Goal: Information Seeking & Learning: Check status

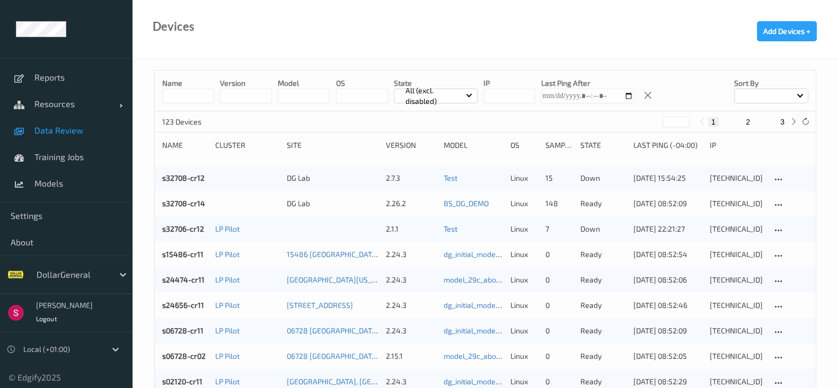
click at [95, 135] on span "Data Review" at bounding box center [77, 130] width 87 height 11
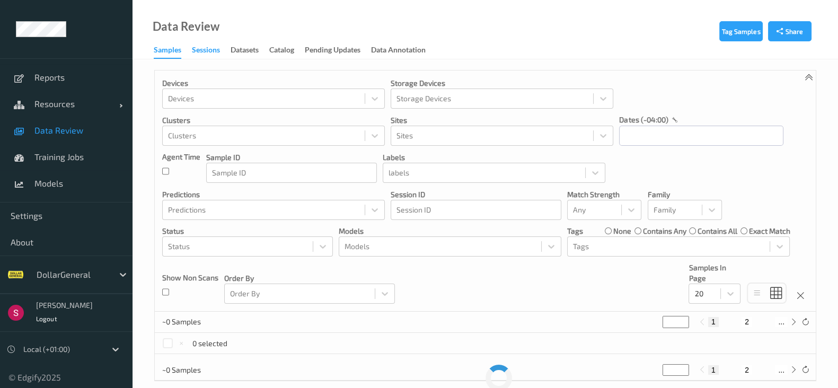
click at [213, 46] on div "Sessions" at bounding box center [206, 51] width 28 height 13
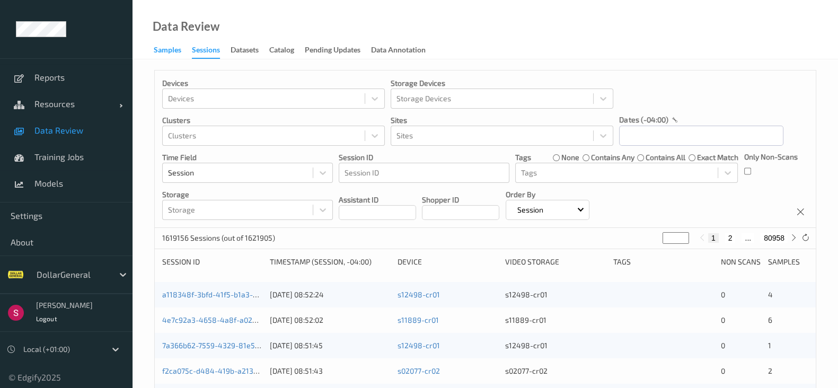
click at [178, 48] on div "Samples" at bounding box center [168, 51] width 28 height 13
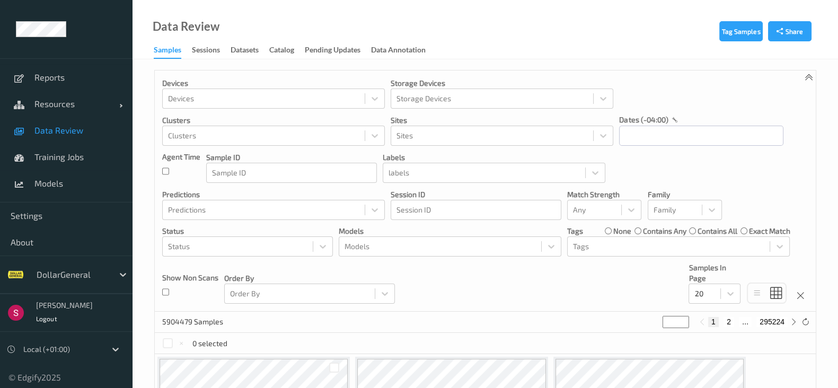
click at [428, 183] on div "Devices Devices Storage Devices Storage Devices Clusters Clusters Sites Sites d…" at bounding box center [485, 191] width 661 height 241
click at [430, 171] on div at bounding box center [484, 173] width 191 height 13
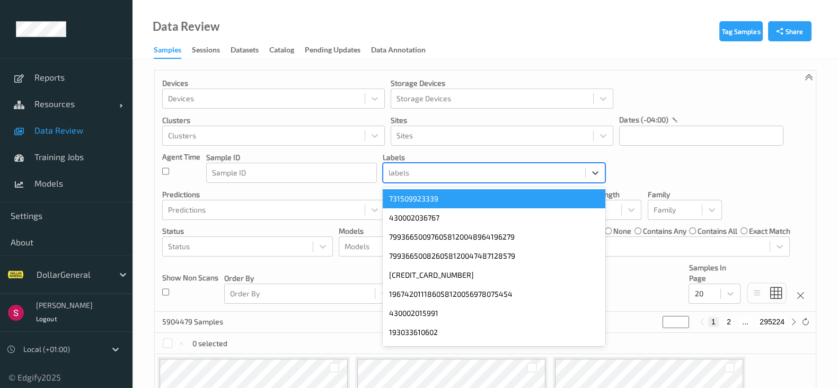
paste input "9b4205f6-0da0-448c-906c-cd2bb0d43caf"
type input "9b4205f6-0da0-448c-906c-cd2bb0d43caf"
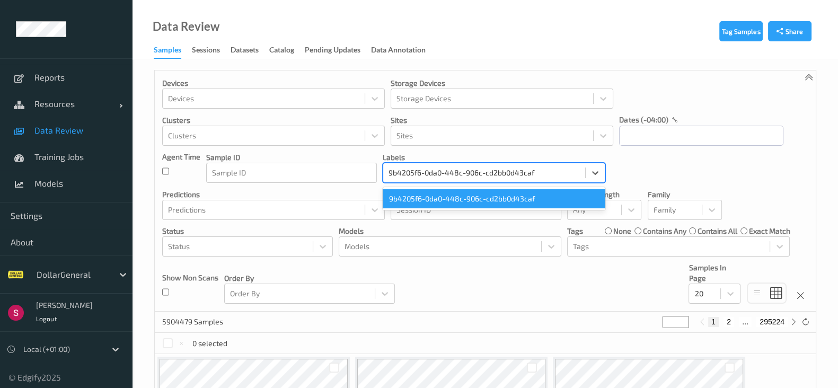
click at [441, 197] on div "9b4205f6-0da0-448c-906c-cd2bb0d43caf" at bounding box center [494, 198] width 223 height 19
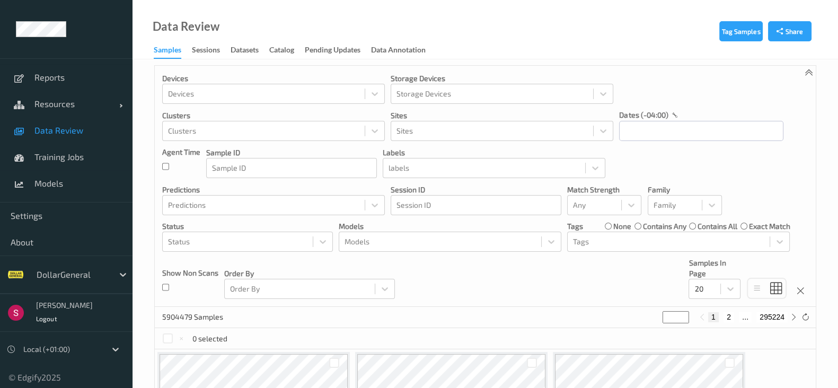
scroll to position [5, 0]
click at [433, 167] on div at bounding box center [484, 167] width 191 height 13
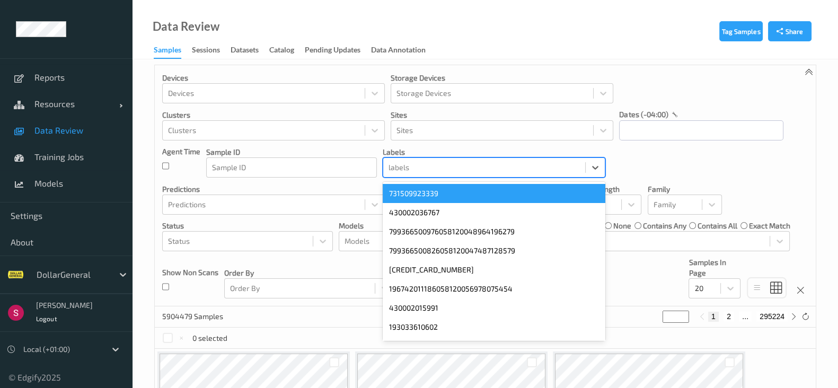
paste input "8f4c1a26-4673-4fc7-acff-6d26a2c1575b"
type input "8f4c1a26-4673-4fc7-acff-6d26a2c1575b"
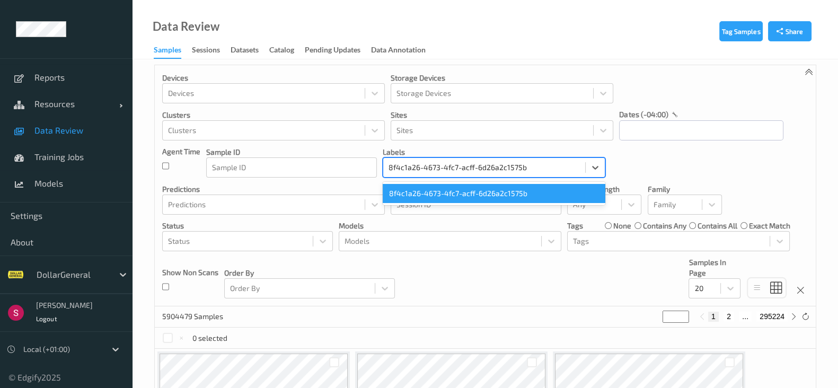
click at [432, 191] on div "8f4c1a26-4673-4fc7-acff-6d26a2c1575b" at bounding box center [494, 193] width 223 height 19
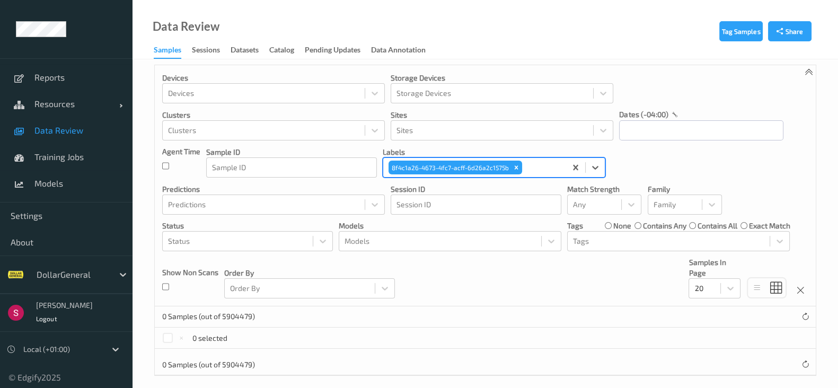
scroll to position [14, 0]
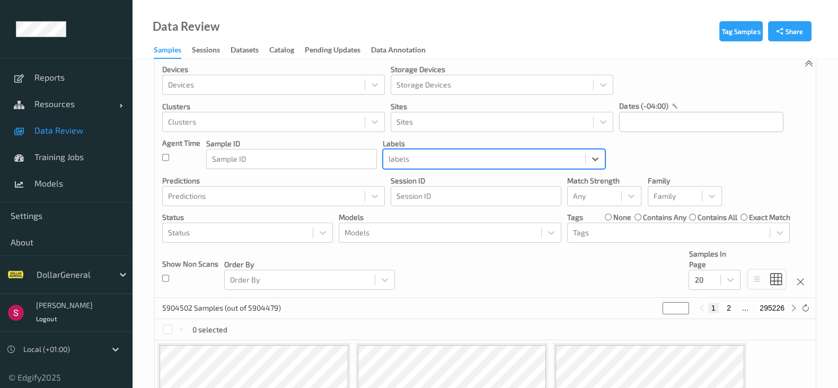
click at [475, 159] on div at bounding box center [484, 159] width 191 height 13
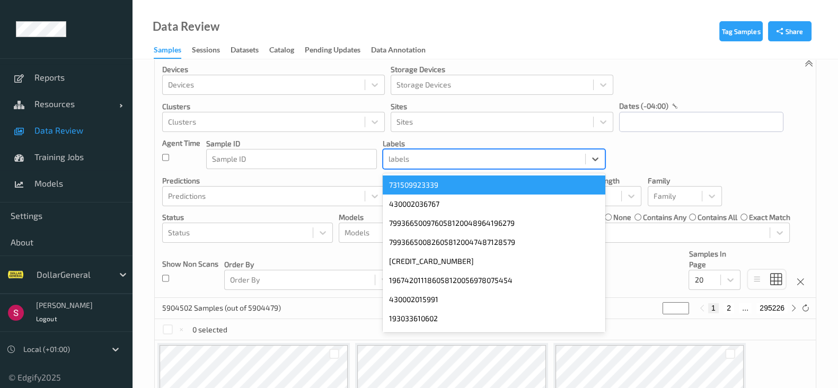
paste input "8f4c1a26-4673-4fc7-acff-6d26a2c1575b"
type input "8f4c1a26-4673-4fc7-acff-6d26a2c1575b"
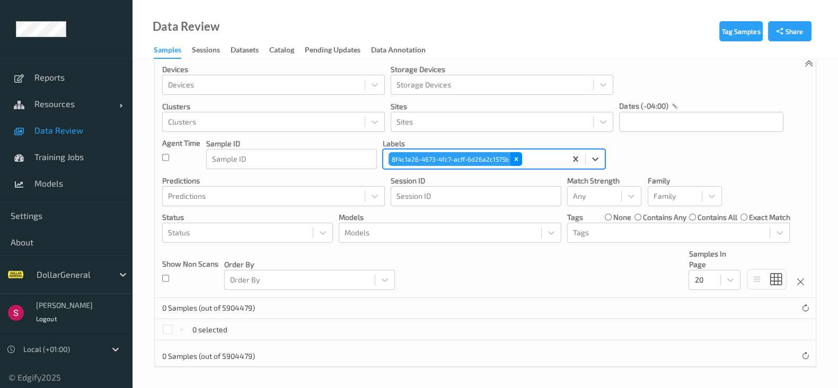
click at [517, 155] on icon "Remove 8f4c1a26-4673-4fc7-acff-6d26a2c1575b" at bounding box center [516, 158] width 7 height 7
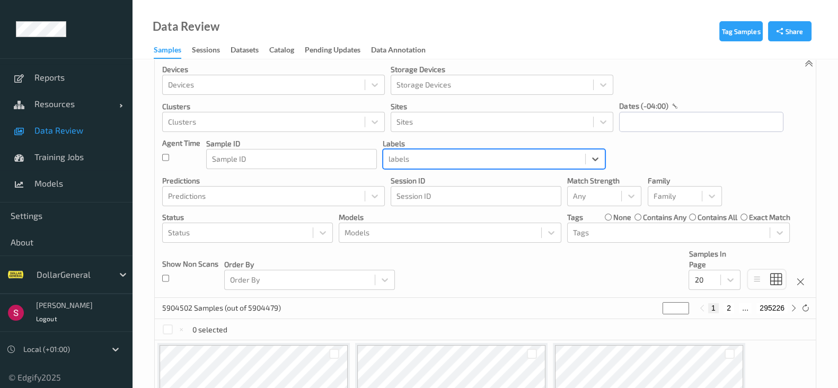
paste input "b0c79215-9f21-45b7-a7d7-9c4aaa32ff0c"
type input "b0c79215-9f21-45b7-a7d7-9c4aaa32ff0c"
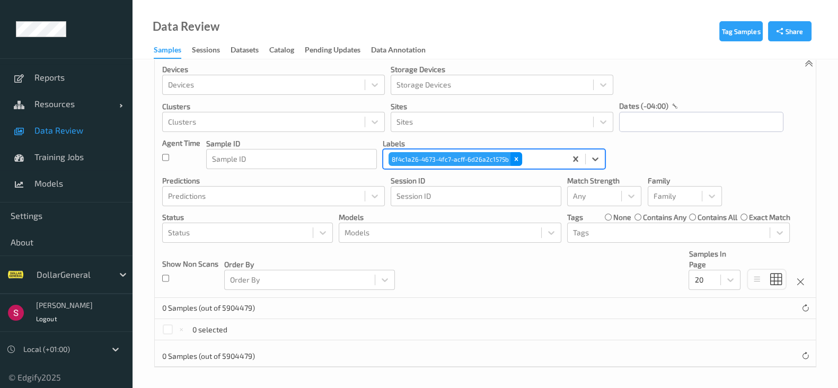
click at [518, 157] on icon "Remove 8f4c1a26-4673-4fc7-acff-6d26a2c1575b" at bounding box center [516, 158] width 7 height 7
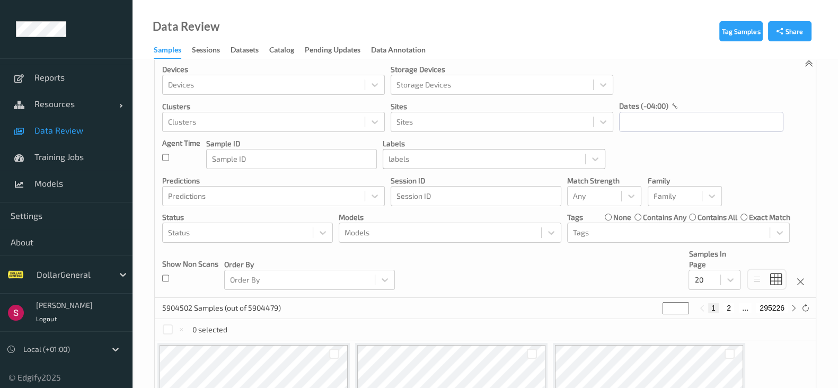
click at [443, 151] on div "labels" at bounding box center [484, 159] width 202 height 17
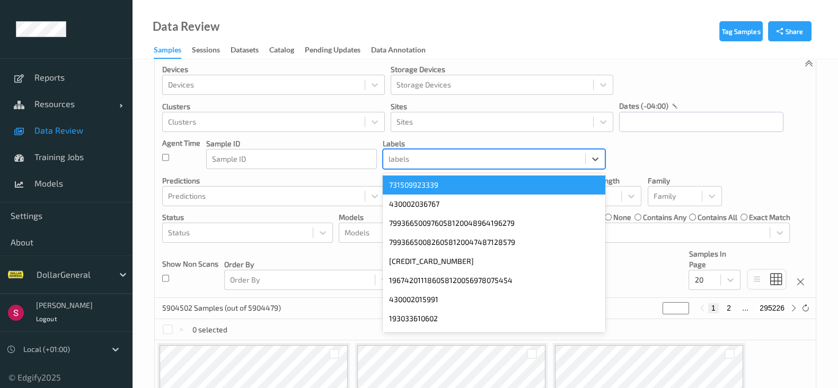
paste input "b0c79215-9f21-45b7-a7d7-9c4aaa32ff0c"
type input "b0c79215-9f21-45b7-a7d7-9c4aaa32ff0c"
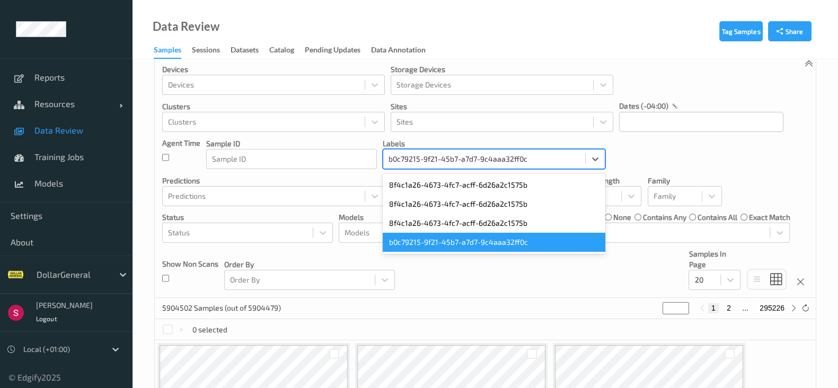
click at [488, 239] on div "b0c79215-9f21-45b7-a7d7-9c4aaa32ff0c" at bounding box center [494, 242] width 223 height 19
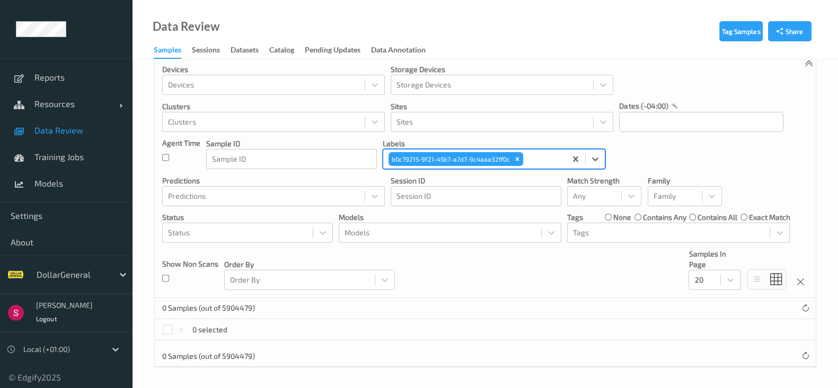
click at [82, 274] on div at bounding box center [73, 274] width 72 height 13
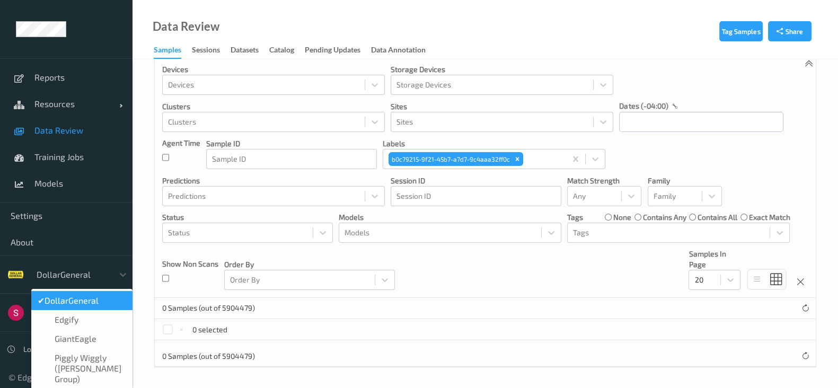
click at [71, 303] on span "DollarGeneral" at bounding box center [72, 300] width 54 height 11
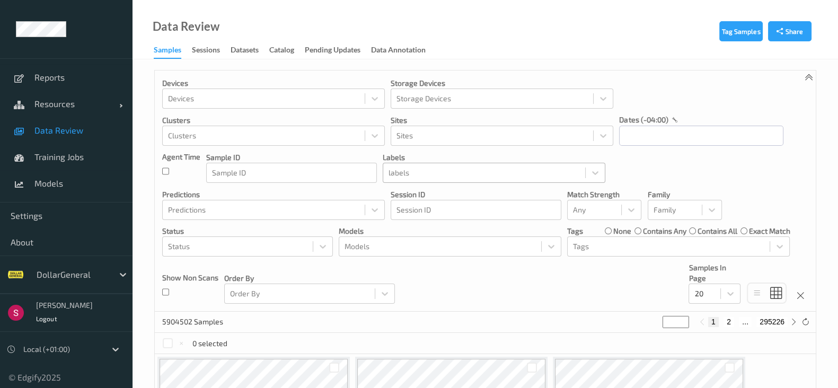
drag, startPoint x: 419, startPoint y: 183, endPoint x: 420, endPoint y: 178, distance: 5.4
click at [420, 179] on div "Devices Devices Storage Devices Storage Devices Clusters Clusters Sites Sites d…" at bounding box center [485, 191] width 661 height 241
click at [420, 176] on div at bounding box center [484, 173] width 191 height 13
click at [432, 171] on div at bounding box center [484, 173] width 191 height 13
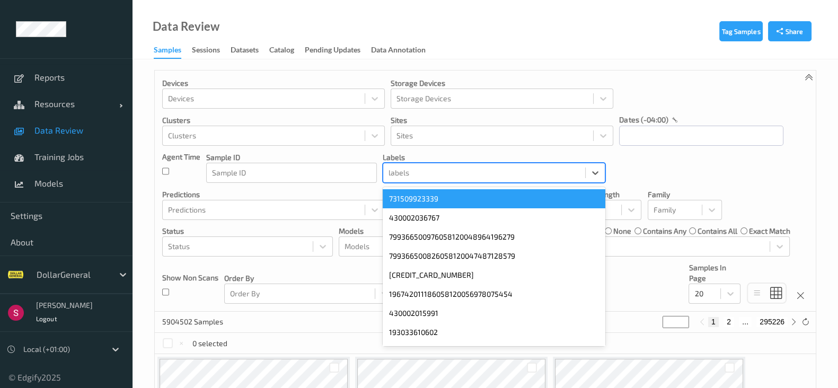
paste input "799366356946058120020114317535"
type input "799366356946058120020114317535"
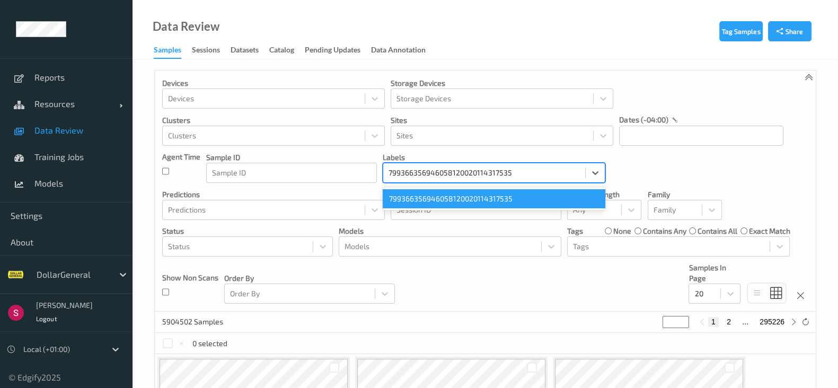
click at [443, 201] on div "799366356946058120020114317535" at bounding box center [494, 198] width 223 height 19
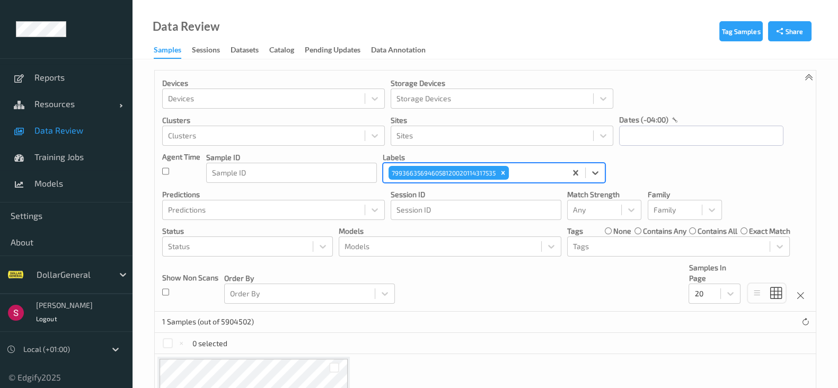
scroll to position [124, 0]
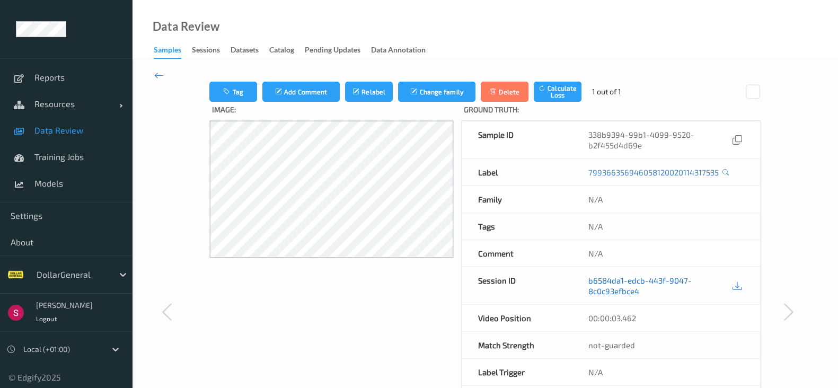
click at [622, 285] on link "b6584da1-edcb-443f-9047-8c0c93efbce4" at bounding box center [660, 285] width 142 height 21
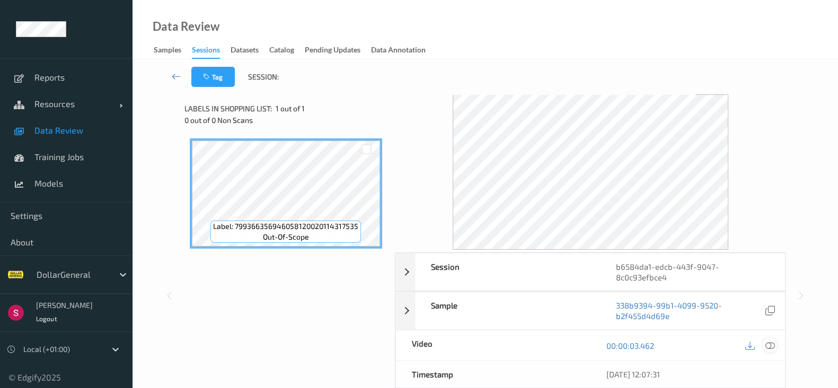
click at [774, 341] on icon at bounding box center [771, 346] width 10 height 10
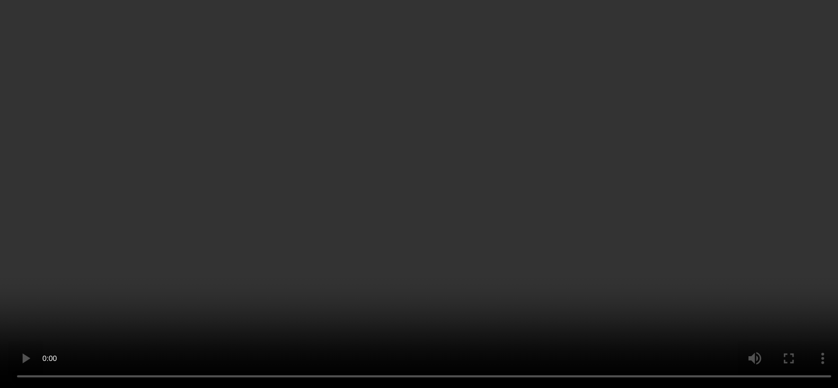
scroll to position [19, 0]
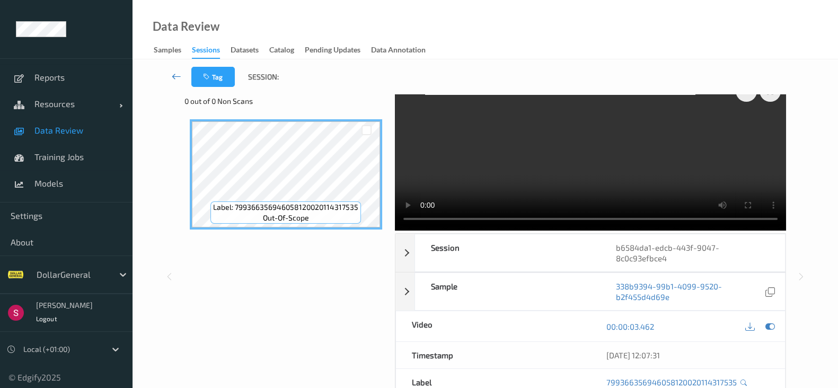
click at [185, 75] on link at bounding box center [177, 77] width 30 height 20
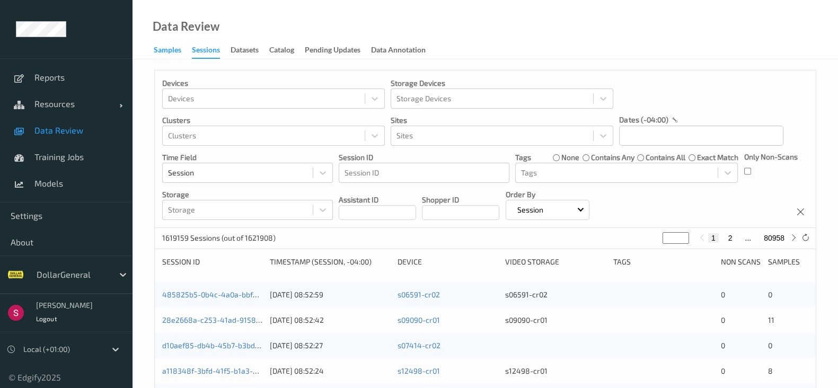
click at [168, 56] on div "Samples" at bounding box center [168, 51] width 28 height 13
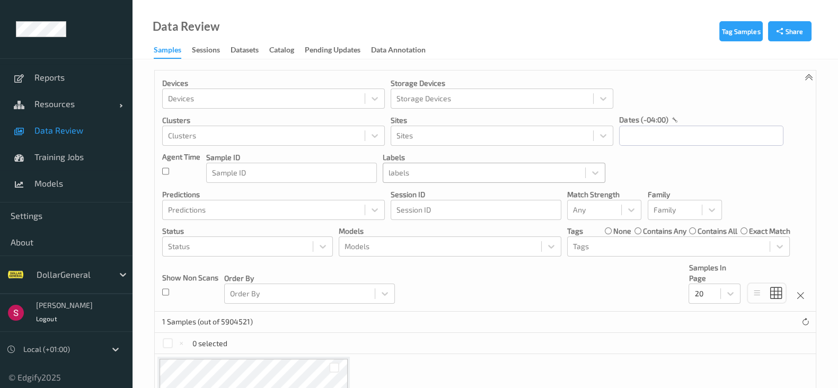
click at [421, 173] on div at bounding box center [484, 173] width 191 height 13
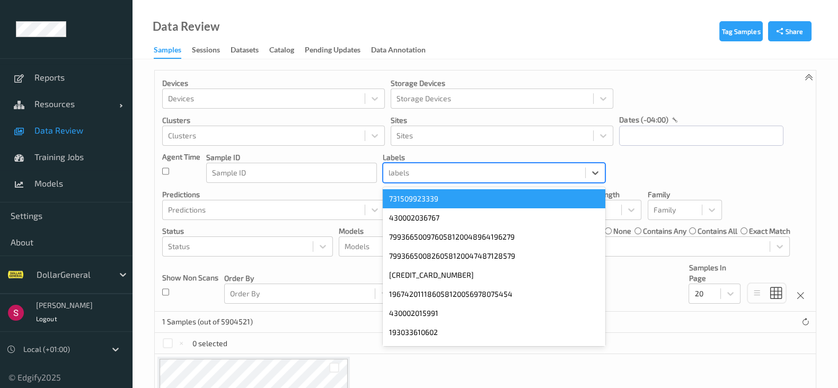
paste input "799366433586399810002144983745"
type input "799366433586399810002144983745"
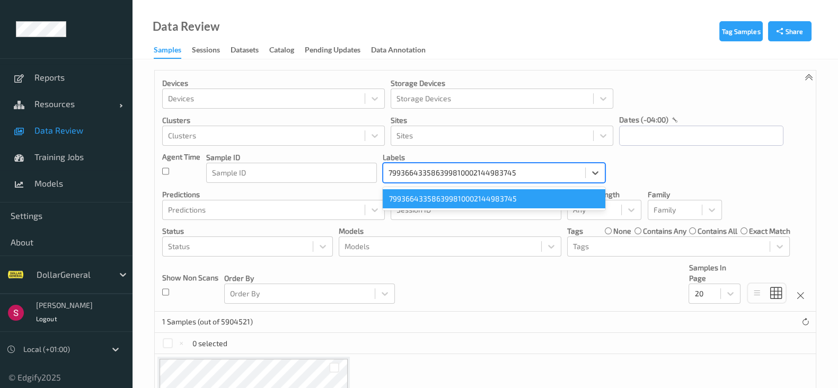
click at [443, 197] on div "799366433586399810002144983745" at bounding box center [494, 198] width 223 height 19
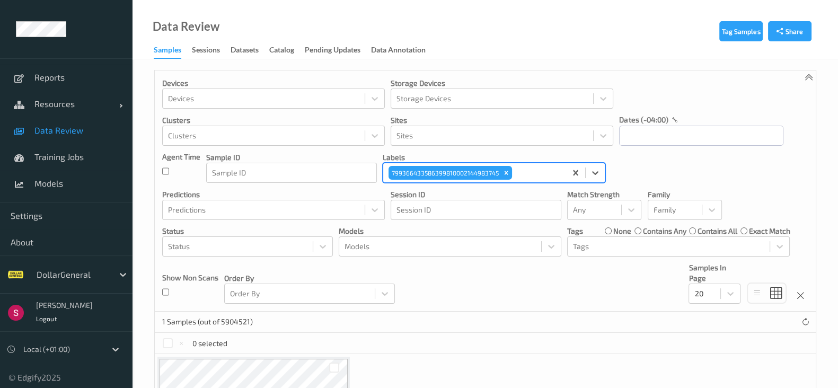
scroll to position [124, 0]
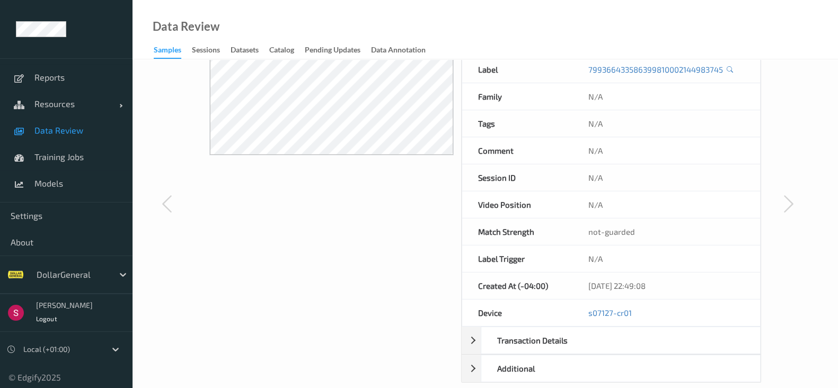
scroll to position [163, 0]
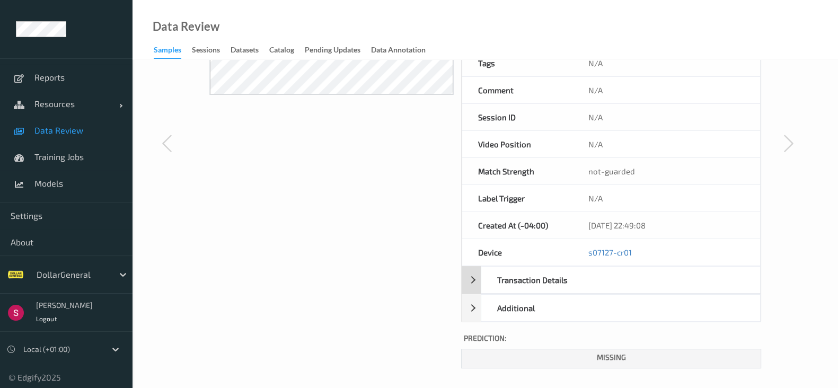
click at [484, 283] on div "Transaction Details" at bounding box center [533, 280] width 103 height 27
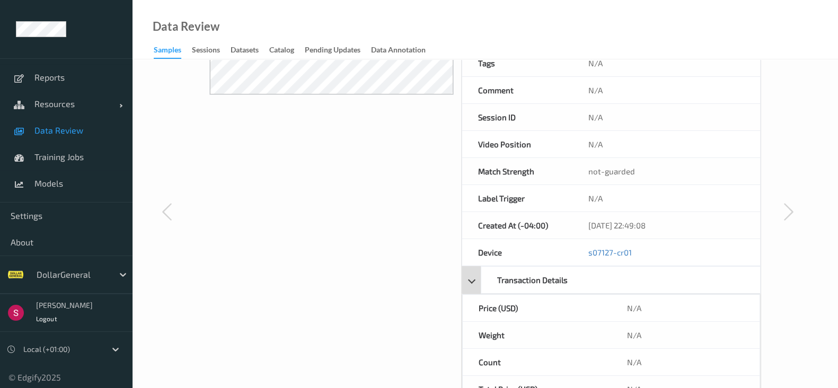
click at [484, 283] on div "Transaction Details" at bounding box center [533, 280] width 103 height 27
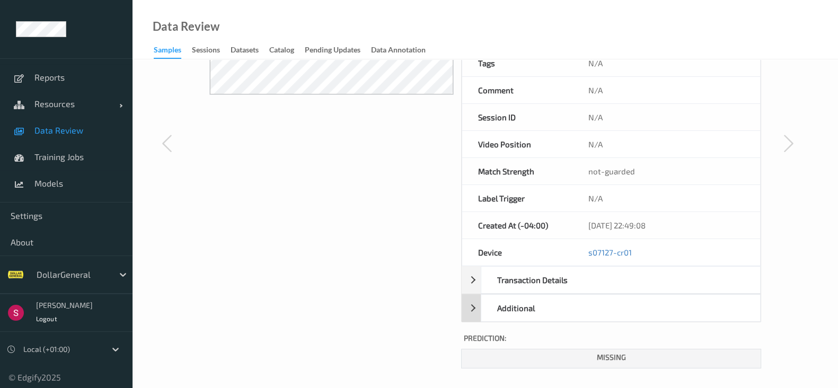
click at [477, 313] on div "Additional" at bounding box center [611, 308] width 299 height 28
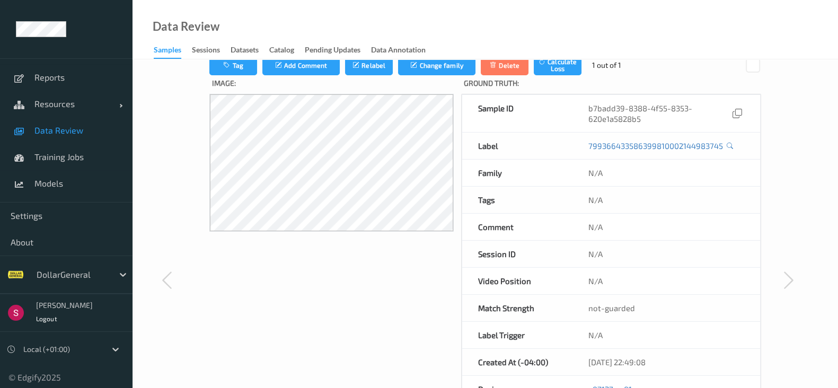
scroll to position [0, 0]
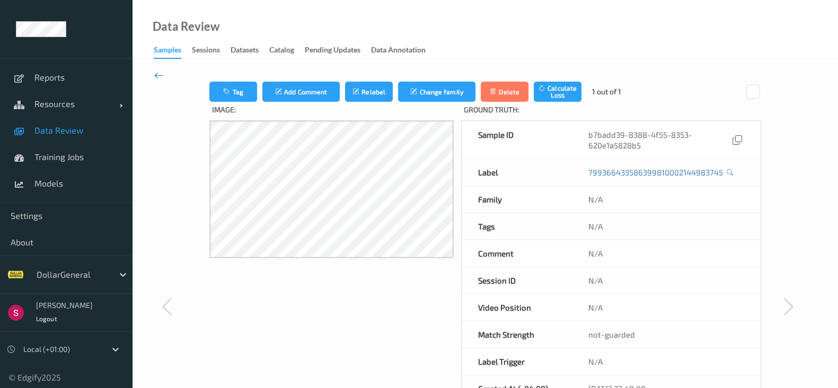
click at [162, 73] on icon at bounding box center [159, 75] width 10 height 12
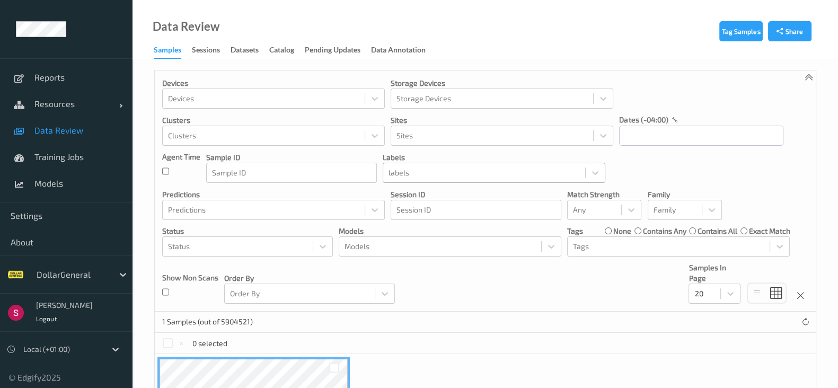
click at [452, 176] on div at bounding box center [484, 173] width 191 height 13
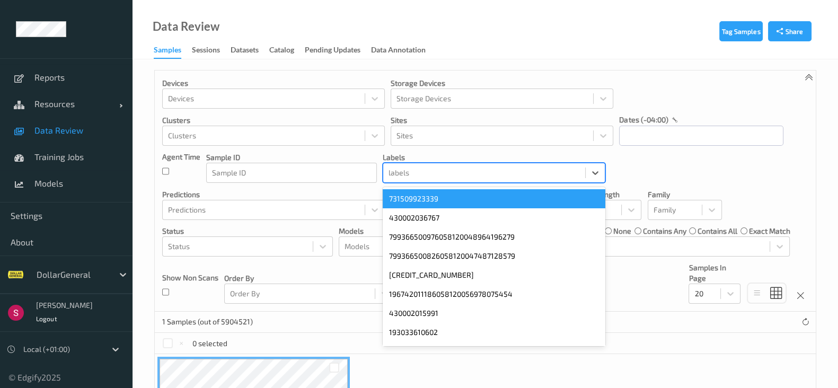
paste input "799366433586399810002144849961"
type input "799366433586399810002144849961"
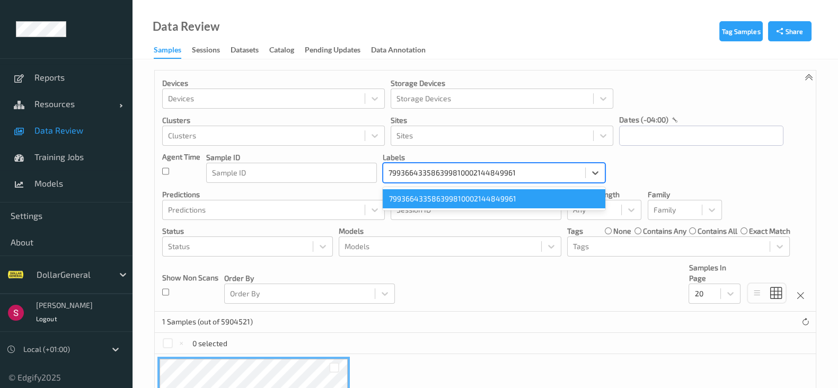
click at [435, 195] on div "799366433586399810002144849961" at bounding box center [494, 198] width 223 height 19
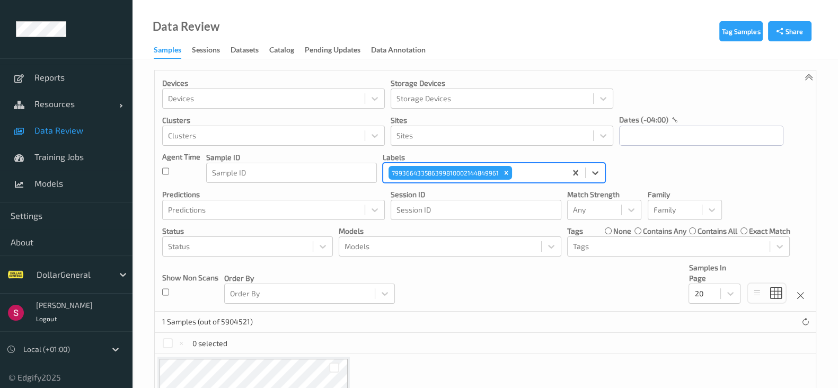
scroll to position [124, 0]
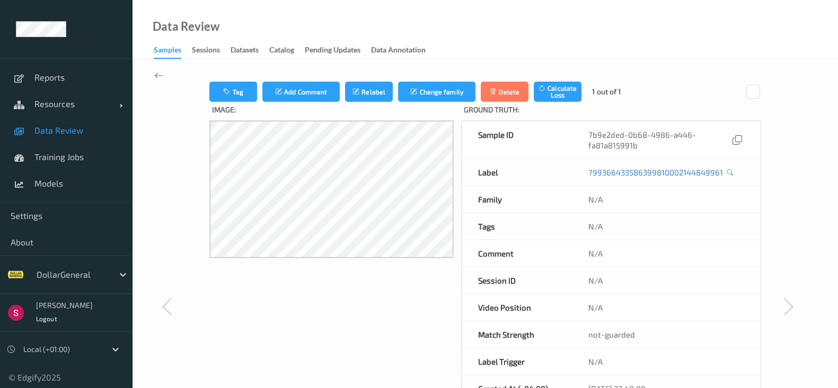
click at [167, 73] on div "Tag Add Comment Relabel Change family Delete Calculate Loss 1 out of 1 Image: G…" at bounding box center [486, 306] width 706 height 494
click at [163, 78] on div "Tag Add Comment Relabel Change family Delete Calculate Loss 1 out of 1 Image: G…" at bounding box center [486, 306] width 706 height 494
click at [162, 76] on icon at bounding box center [159, 75] width 10 height 12
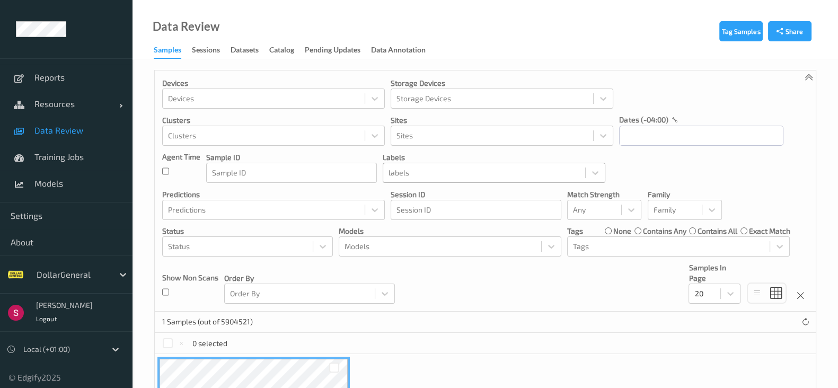
click at [414, 175] on div at bounding box center [484, 173] width 191 height 13
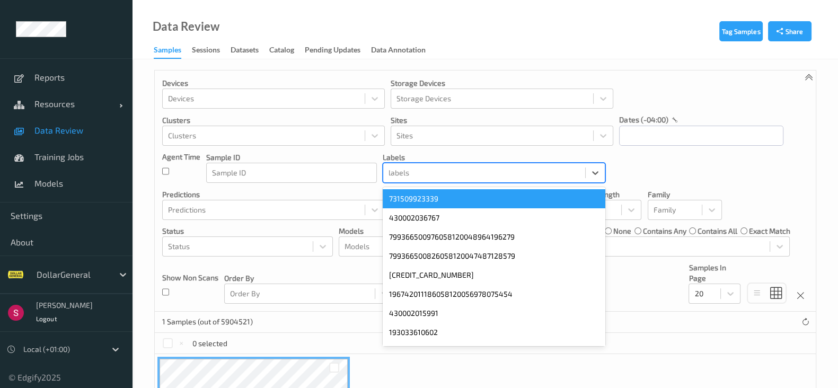
paste input "799366433586399810001974563791"
type input "799366433586399810001974563791"
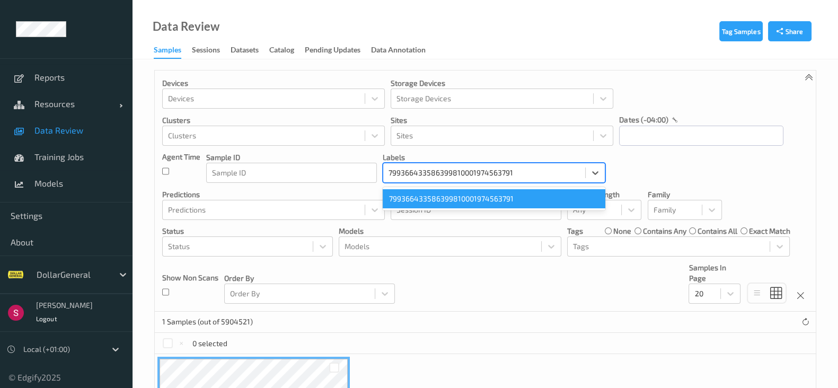
click at [412, 200] on div "799366433586399810001974563791" at bounding box center [494, 198] width 223 height 19
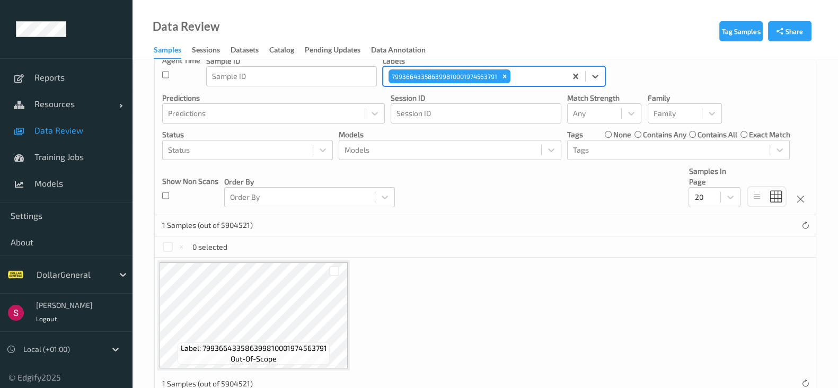
scroll to position [122, 0]
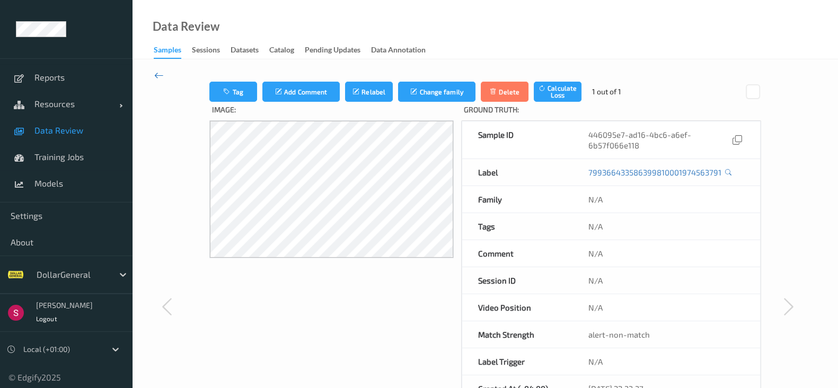
click at [163, 75] on div "Tag Add Comment Relabel Change family Delete Calculate Loss 1 out of 1 Image: G…" at bounding box center [486, 306] width 706 height 494
click at [162, 80] on icon at bounding box center [159, 75] width 10 height 12
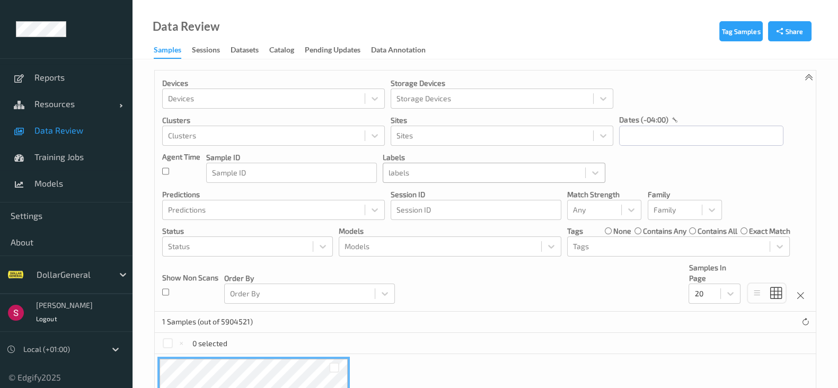
click at [396, 180] on div "labels" at bounding box center [484, 172] width 202 height 17
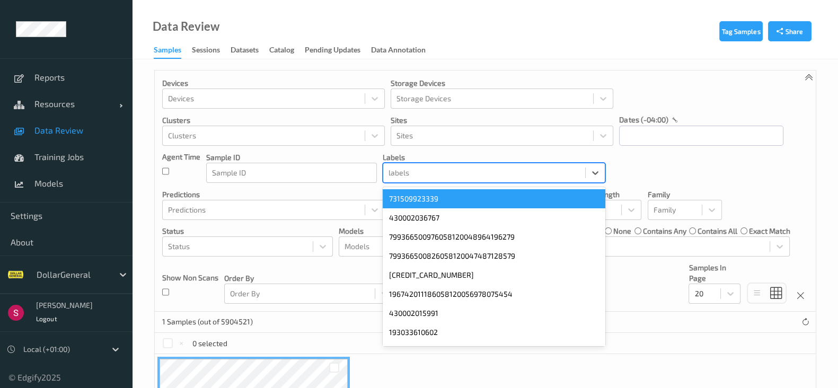
paste input "799366433586399810002039967308"
type input "799366433586399810002039967308"
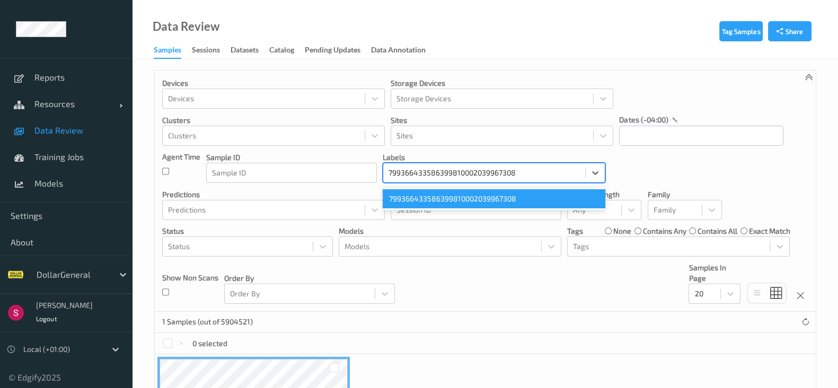
click at [462, 197] on div "799366433586399810002039967308" at bounding box center [494, 198] width 223 height 19
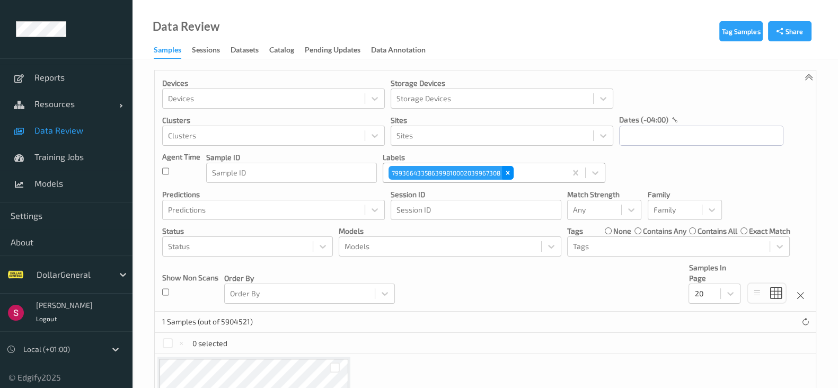
click at [506, 174] on icon "Remove 799366433586399810002039967308" at bounding box center [508, 173] width 4 height 4
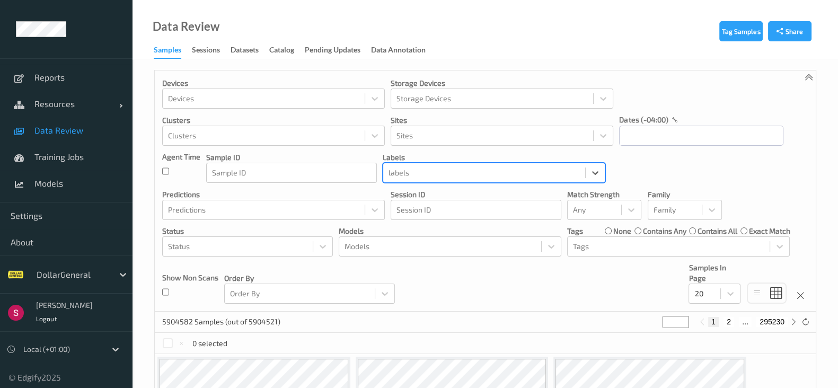
click at [505, 174] on div at bounding box center [484, 173] width 191 height 13
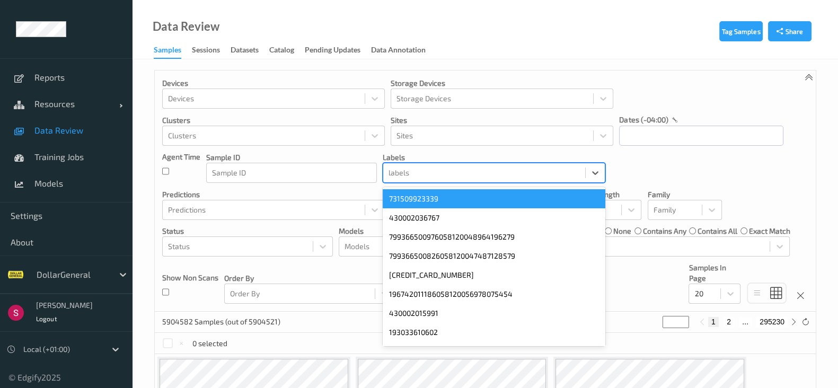
paste input "799366433586399810002039648460 799366590490006371682534840429 79936643358639981…"
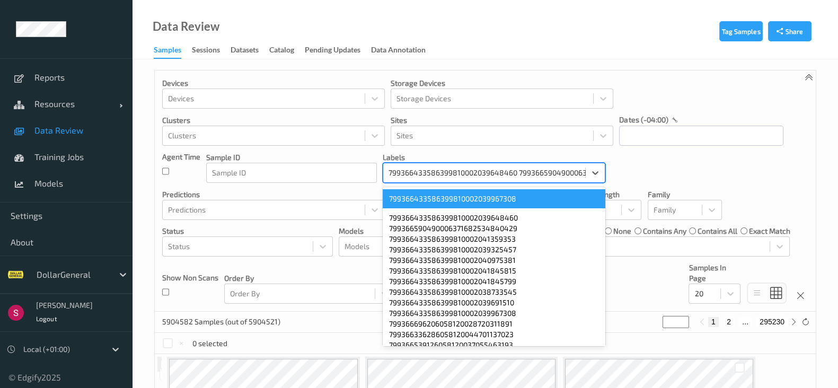
scroll to position [0, 1448]
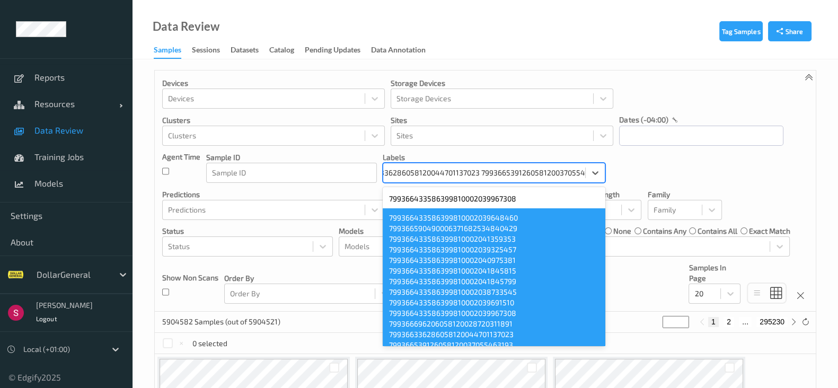
type input "799366433586399810002039648460 799366590490006371682534840429 79936643358639981…"
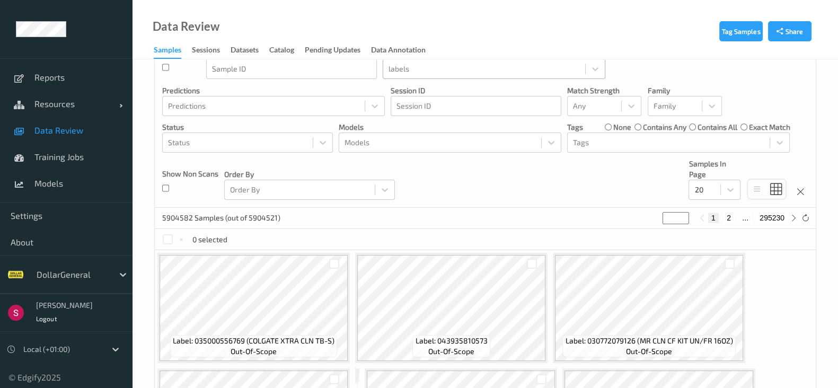
scroll to position [104, 0]
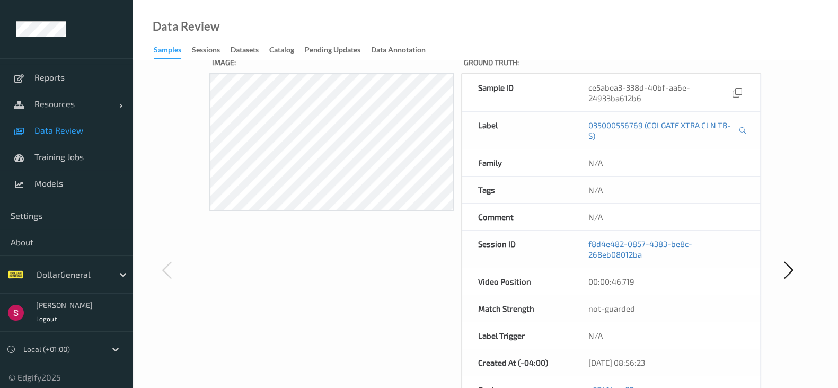
scroll to position [48, 0]
click at [634, 245] on link "f8d4e482-0857-4383-be8c-268eb08012ba" at bounding box center [667, 248] width 156 height 21
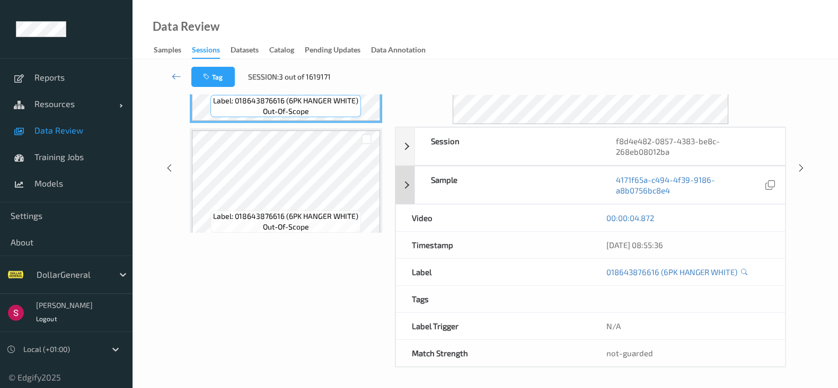
scroll to position [125, 0]
click at [415, 144] on div "Session f8d4e482-0857-4383-be8c-268eb08012ba" at bounding box center [591, 147] width 390 height 38
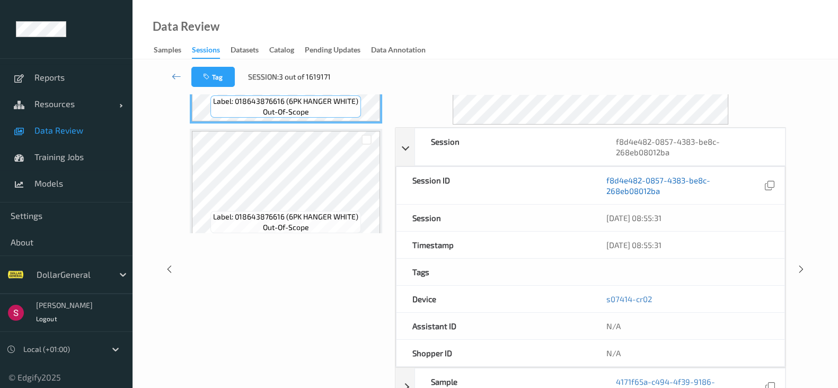
click at [627, 189] on link "f8d4e482-0857-4383-be8c-268eb08012ba" at bounding box center [685, 185] width 156 height 21
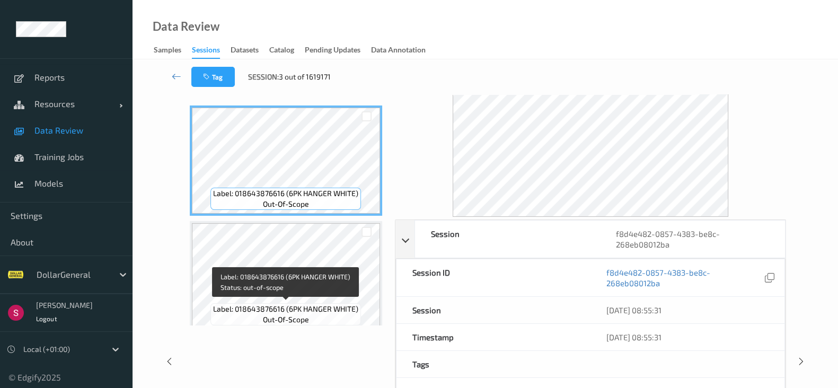
scroll to position [30, 0]
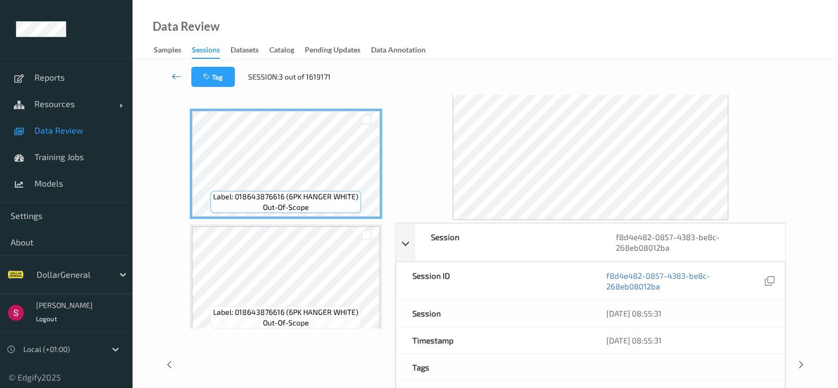
click at [174, 73] on icon at bounding box center [177, 76] width 10 height 11
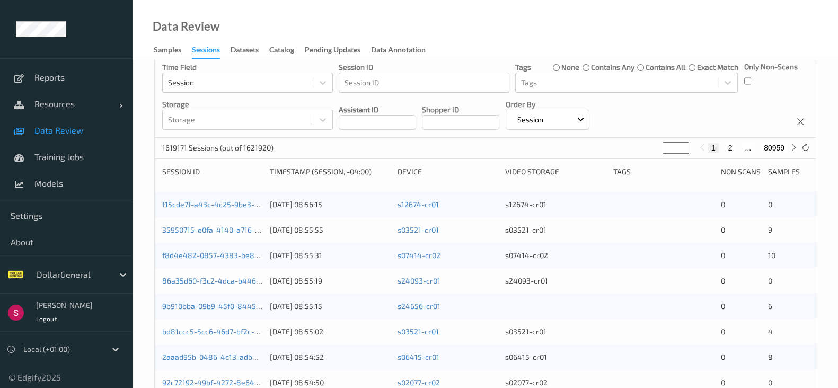
scroll to position [45, 0]
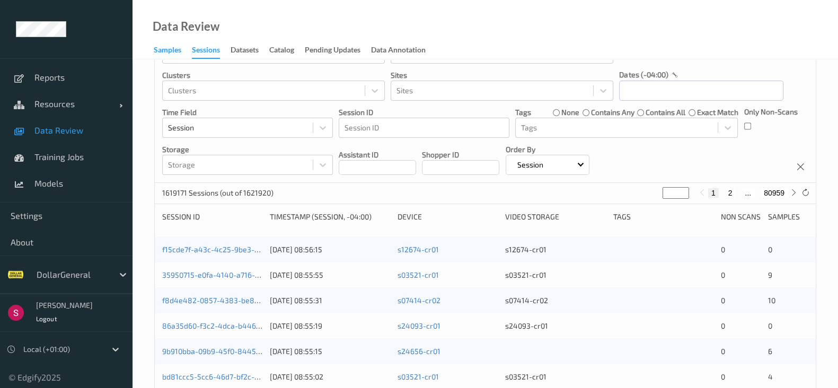
click at [162, 46] on div "Samples" at bounding box center [168, 51] width 28 height 13
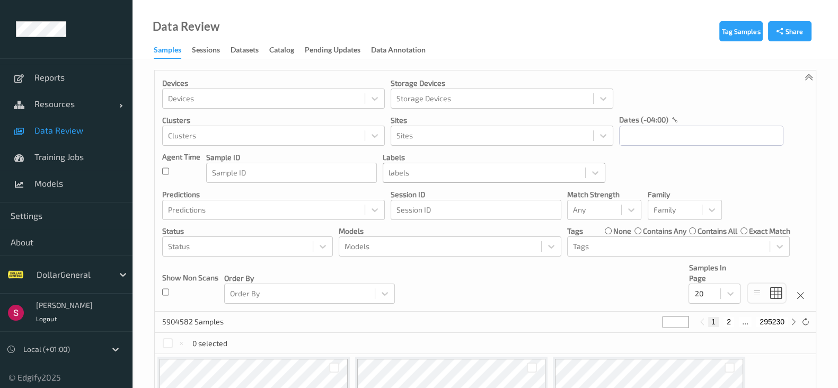
click at [444, 174] on div at bounding box center [484, 173] width 191 height 13
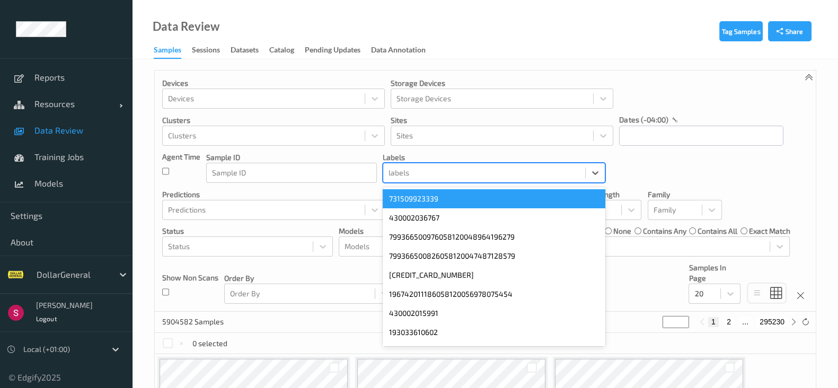
paste input "799366433586399810002039648460 799366590490006371682534840429 79936643358639981…"
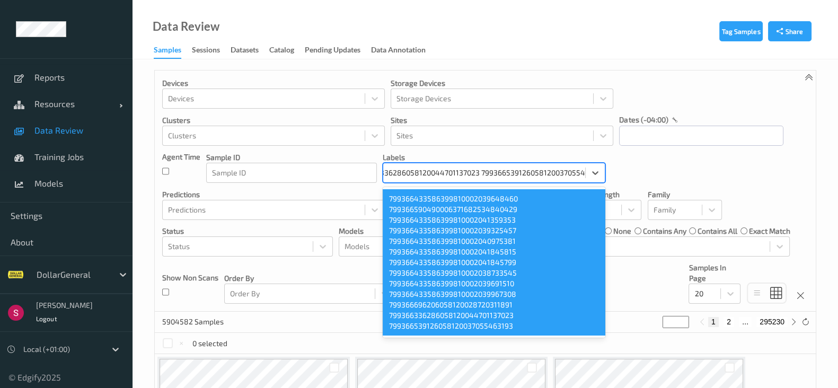
type input "799366433586399810002039648460 799366590490006371682534840429 79936643358639981…"
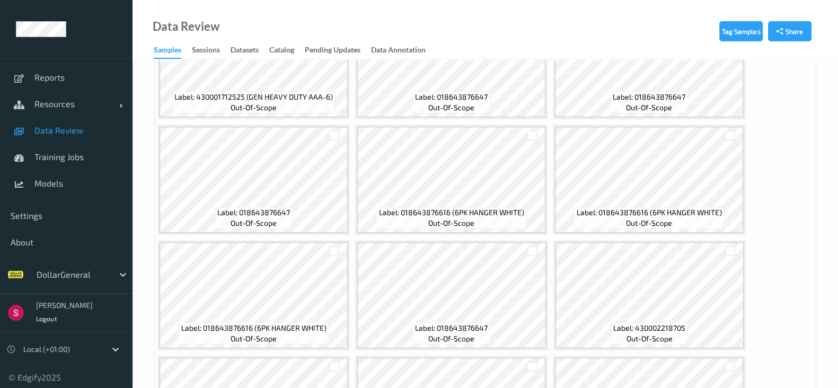
scroll to position [465, 0]
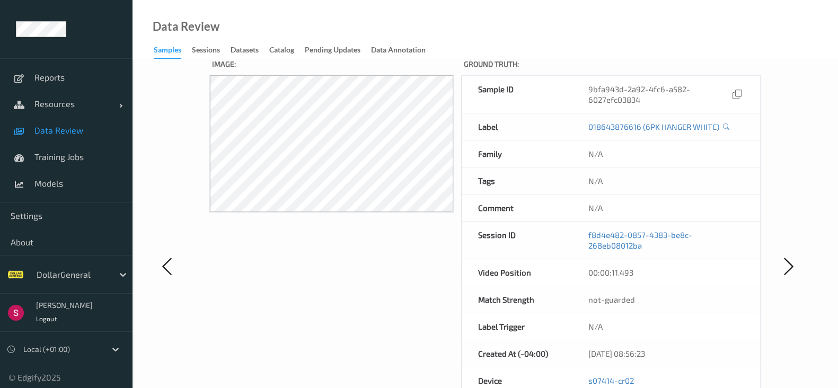
scroll to position [66, 0]
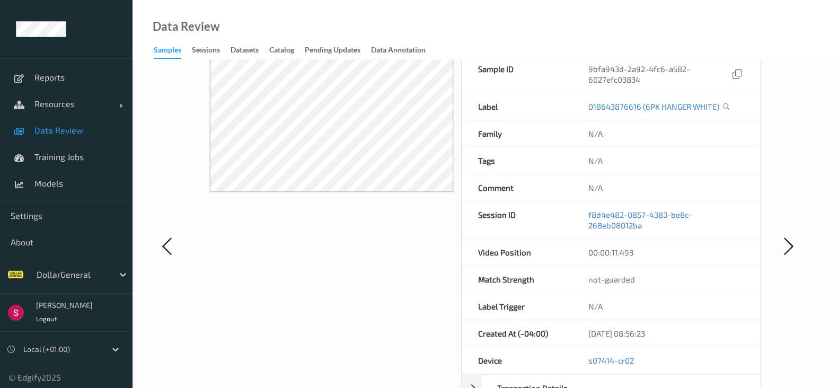
click at [166, 50] on div "Samples" at bounding box center [168, 52] width 28 height 14
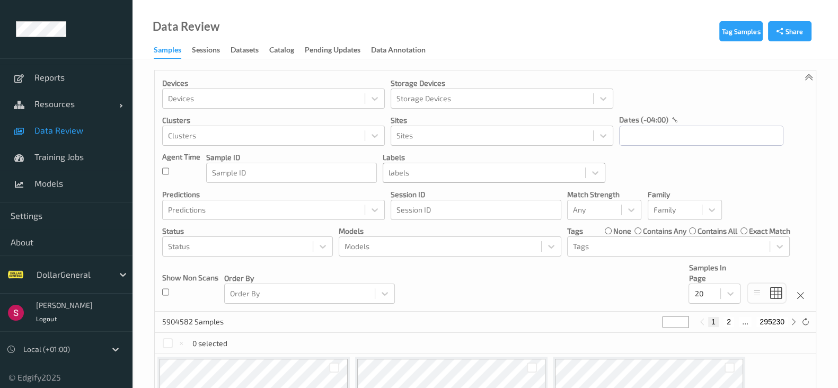
click at [419, 173] on div at bounding box center [484, 173] width 191 height 13
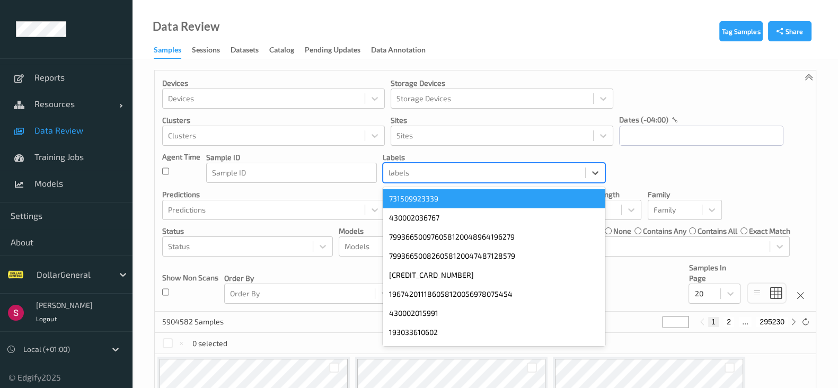
paste input "799366433586399810002145254666"
type input "799366433586399810002145254666"
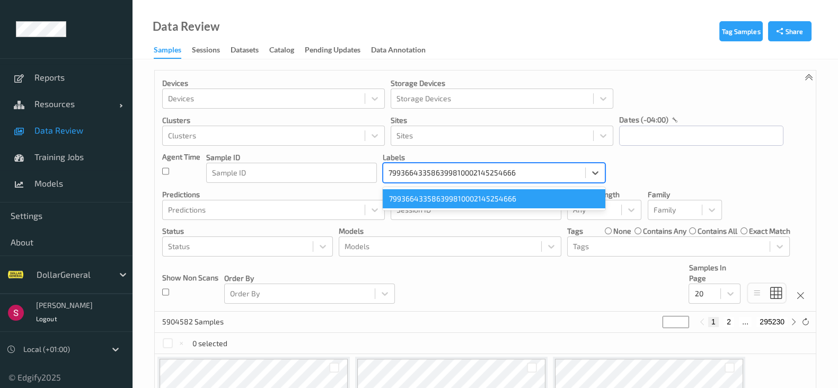
click at [513, 199] on div "799366433586399810002145254666" at bounding box center [494, 198] width 223 height 19
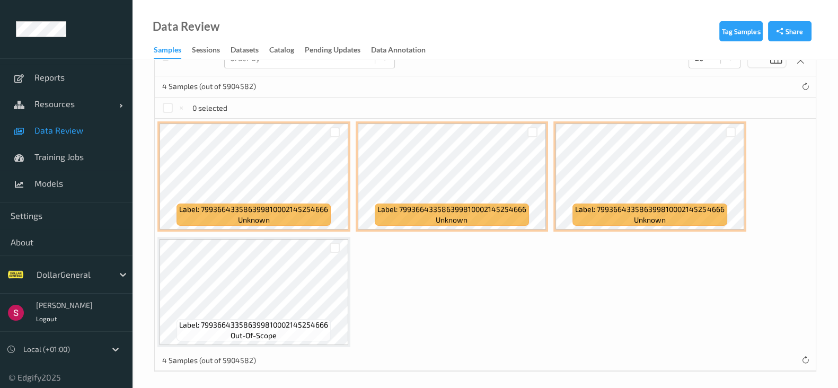
scroll to position [238, 0]
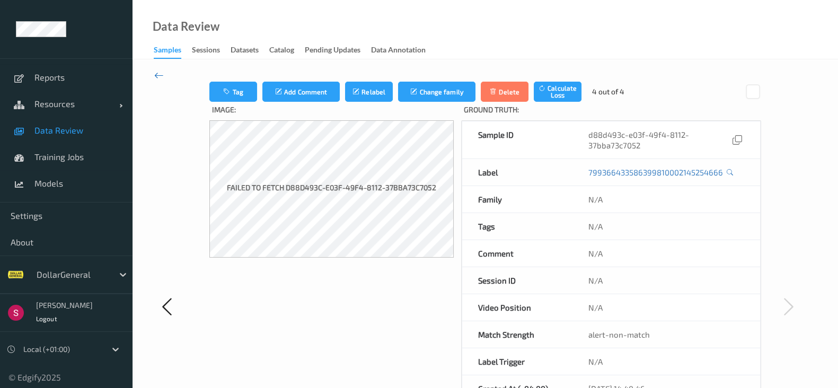
click at [155, 77] on icon at bounding box center [159, 75] width 10 height 12
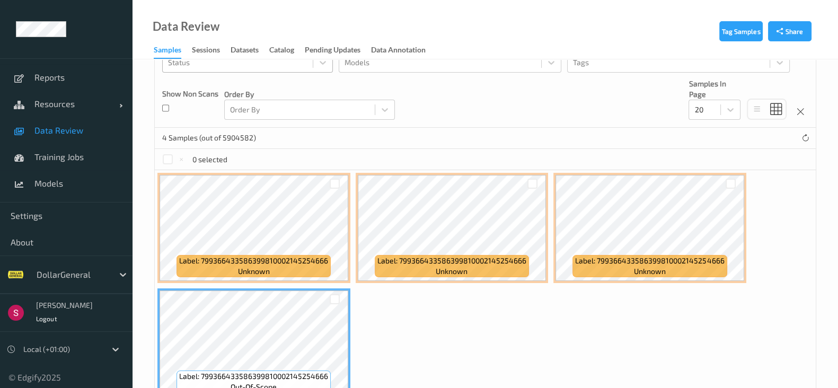
scroll to position [238, 0]
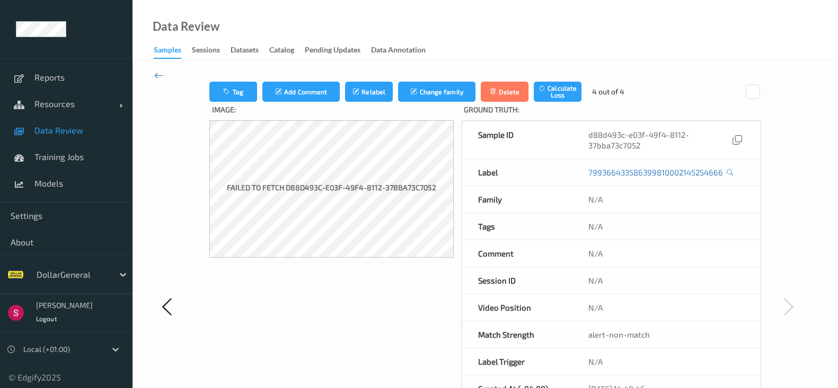
click at [159, 76] on icon at bounding box center [159, 75] width 10 height 12
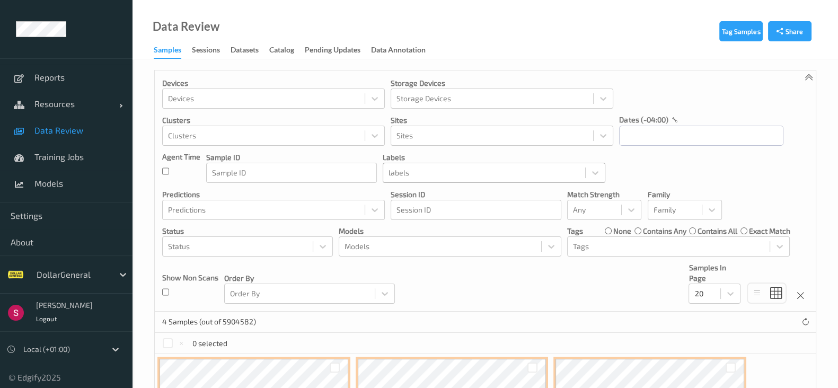
click at [444, 177] on div at bounding box center [484, 173] width 191 height 13
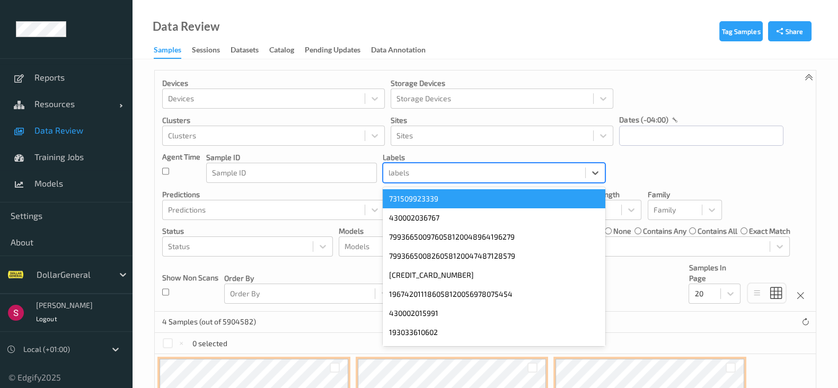
paste input "799366433586399810002145325532"
type input "799366433586399810002145325532"
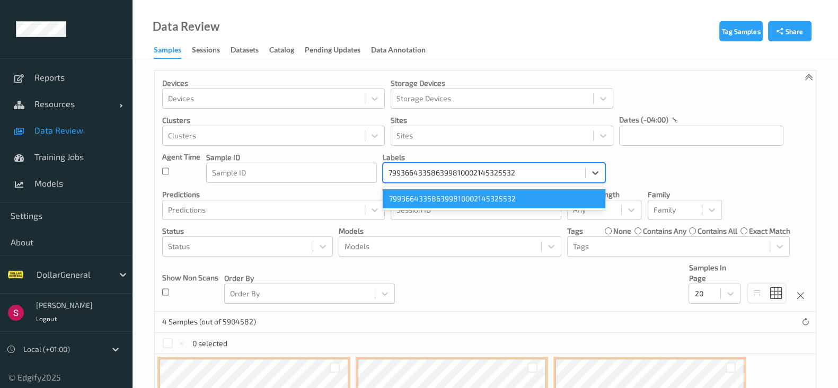
click at [477, 195] on div "799366433586399810002145325532" at bounding box center [494, 198] width 223 height 19
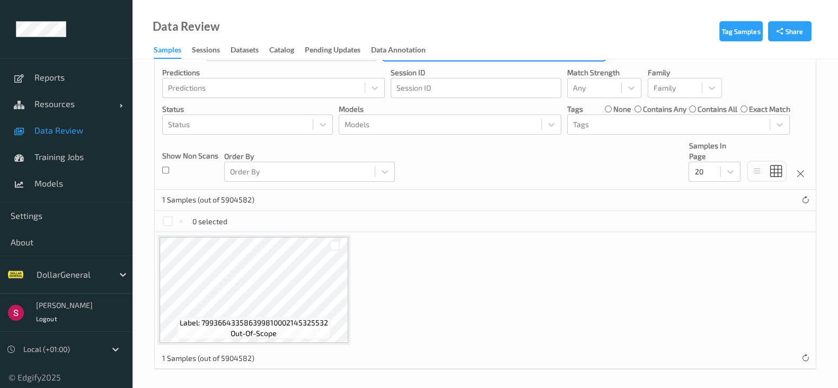
scroll to position [124, 0]
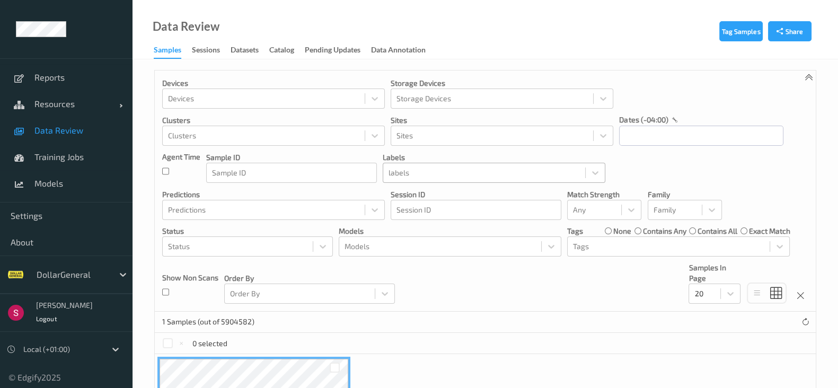
click at [442, 179] on div "labels" at bounding box center [484, 172] width 202 height 17
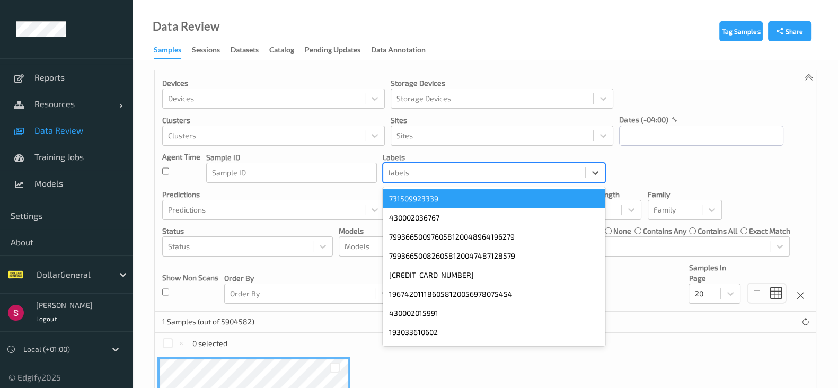
paste input "799366476346399810001897832901"
type input "799366476346399810001897832901"
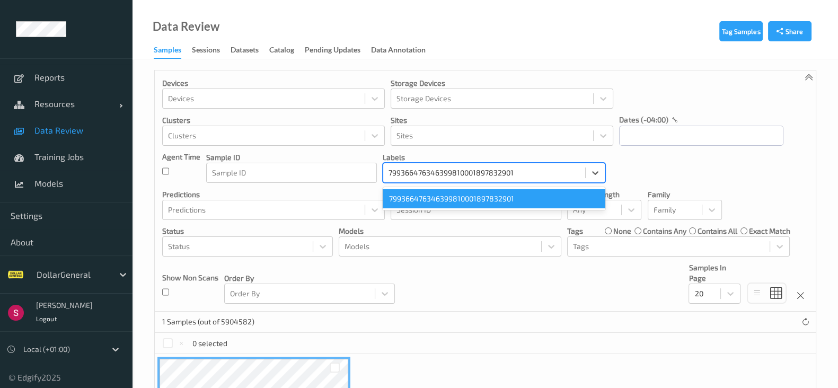
click at [443, 200] on div "799366476346399810001897832901" at bounding box center [494, 198] width 223 height 19
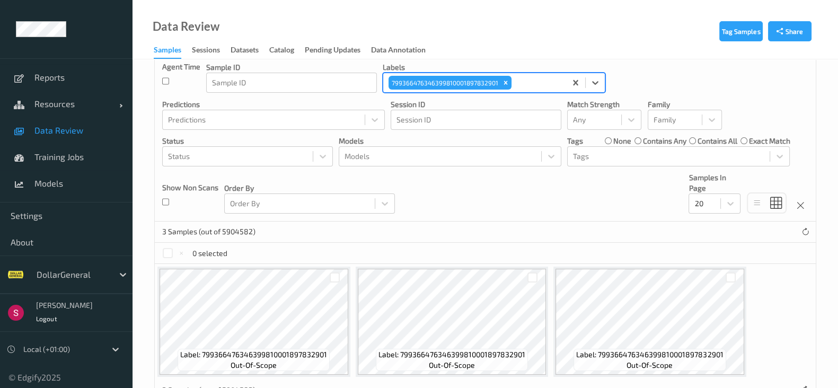
scroll to position [124, 0]
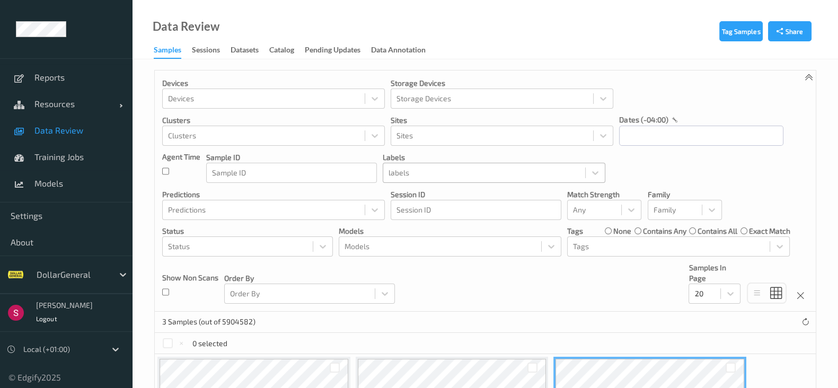
click at [436, 172] on div at bounding box center [484, 173] width 191 height 13
paste input "799366534576058120057524558027"
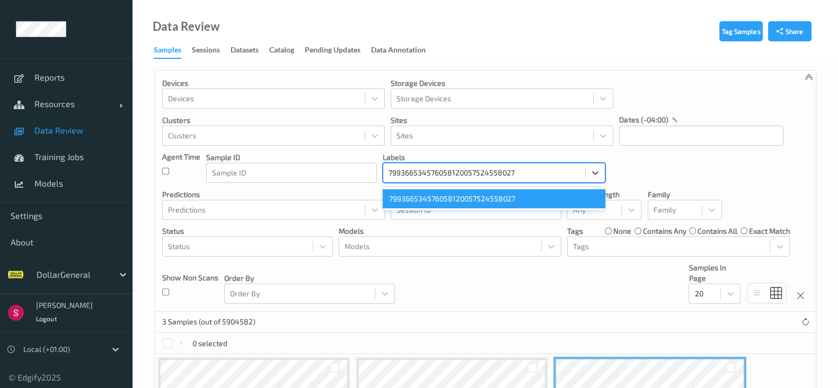
type input "799366534576058120057524558027"
click at [515, 203] on div "799366534576058120057524558027" at bounding box center [494, 198] width 223 height 19
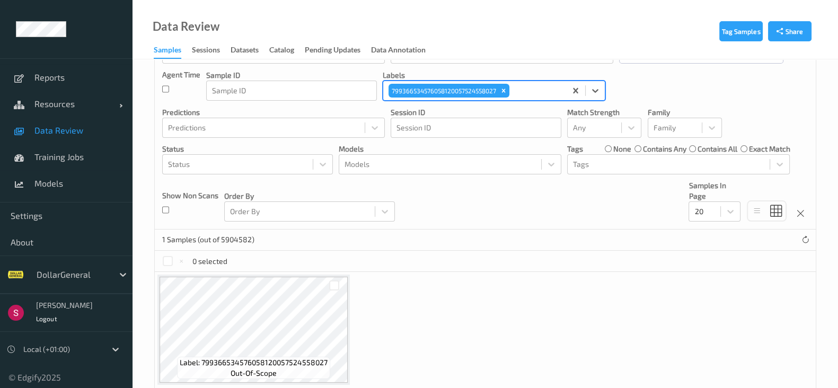
scroll to position [124, 0]
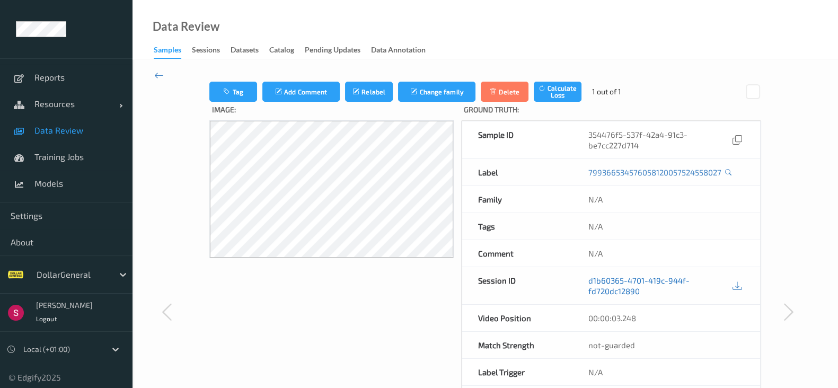
click at [626, 285] on link "d1b60365-4701-419c-944f-fd720dc12890" at bounding box center [660, 285] width 142 height 21
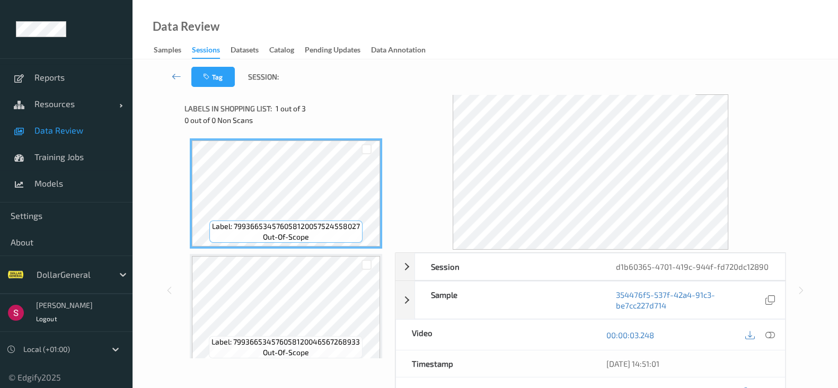
click at [769, 334] on icon at bounding box center [771, 335] width 10 height 10
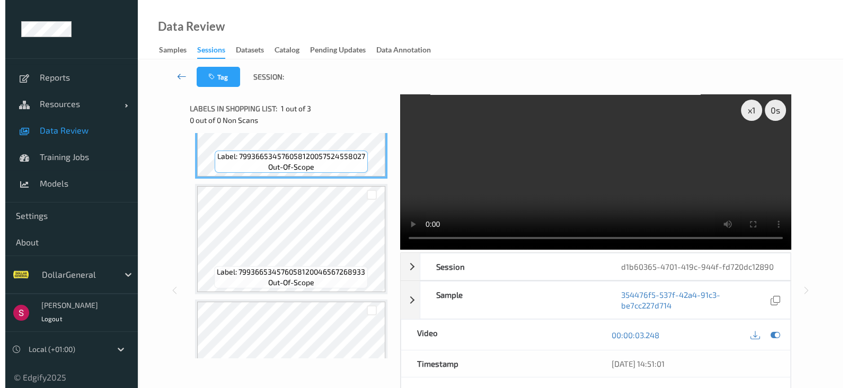
scroll to position [69, 0]
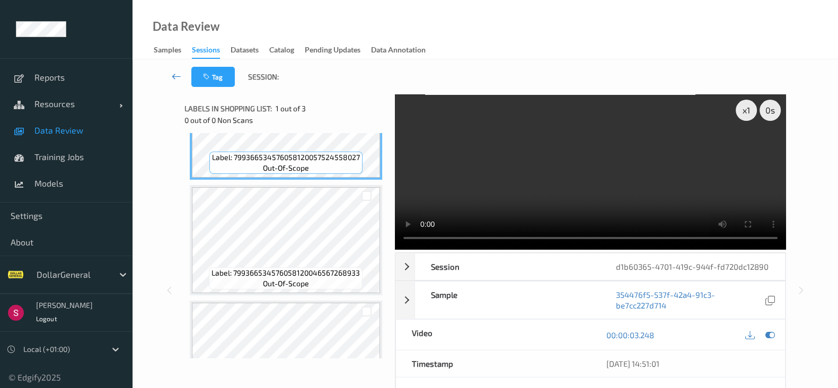
click at [181, 77] on icon at bounding box center [177, 76] width 10 height 11
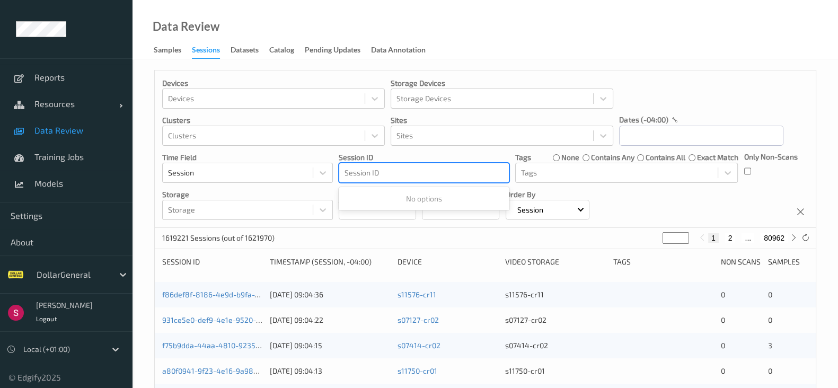
click at [401, 170] on div at bounding box center [424, 173] width 159 height 13
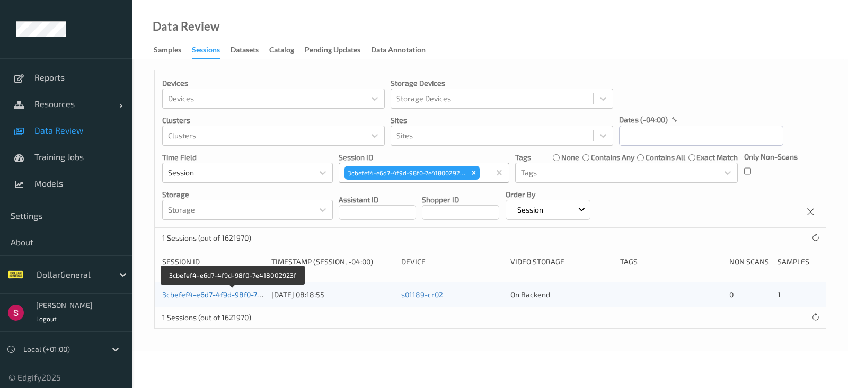
click at [210, 296] on link "3cbefef4-e6d7-4f9d-98f0-7e418002923f" at bounding box center [232, 294] width 140 height 9
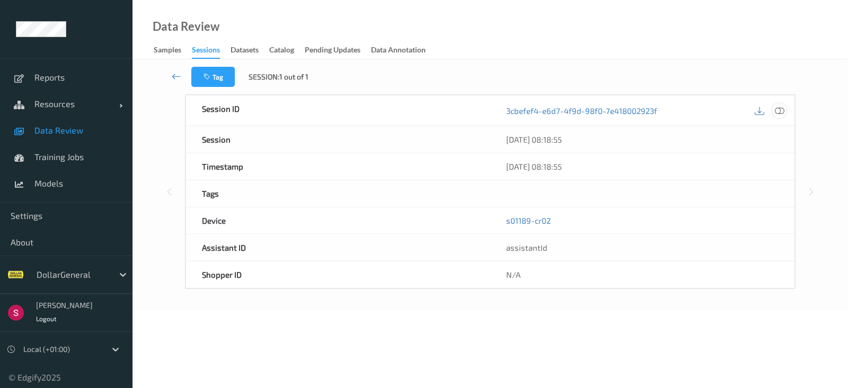
click at [785, 113] on div at bounding box center [780, 110] width 14 height 14
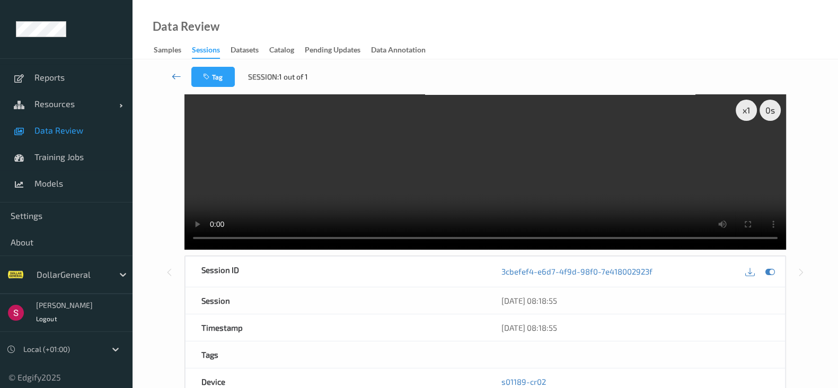
click at [178, 82] on link at bounding box center [177, 77] width 30 height 20
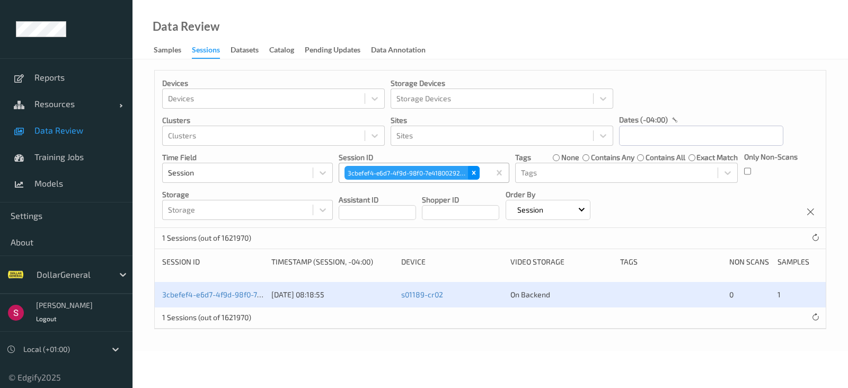
click at [470, 171] on icon "Remove 3cbefef4-e6d7-4f9d-98f0-7e418002923f" at bounding box center [473, 172] width 7 height 7
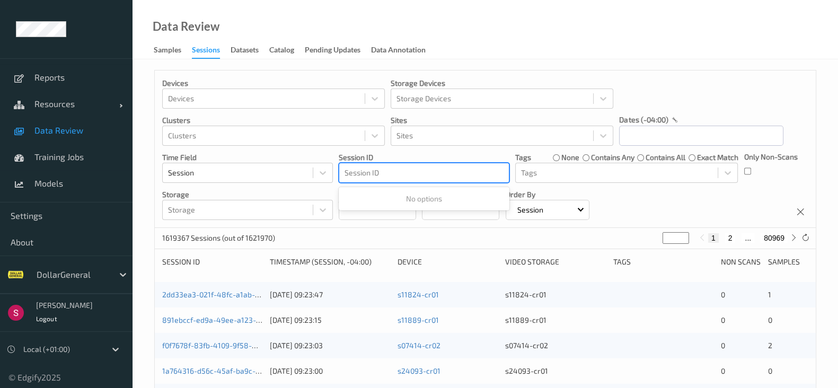
click at [469, 171] on div at bounding box center [424, 173] width 159 height 13
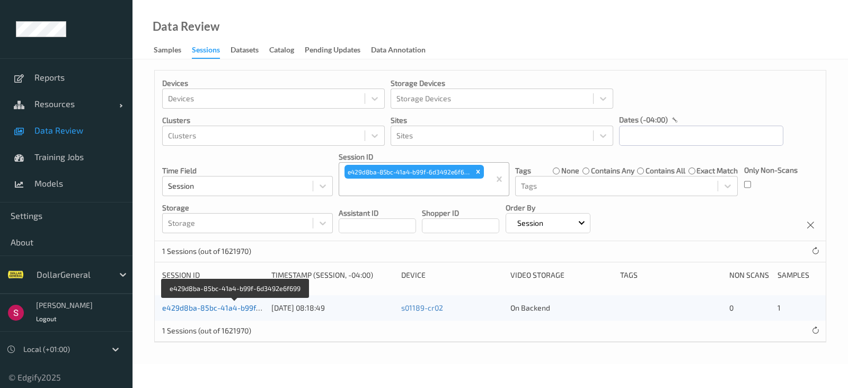
click at [212, 306] on link "e429d8ba-85bc-41a4-b99f-6d3492e6f699" at bounding box center [235, 307] width 147 height 9
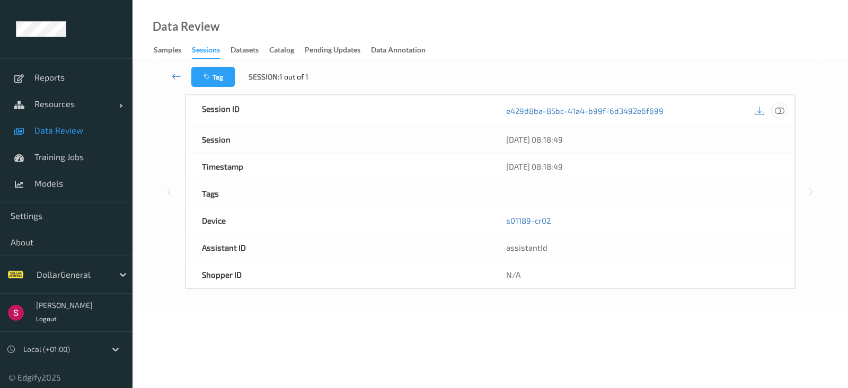
click at [780, 111] on icon at bounding box center [780, 111] width 10 height 10
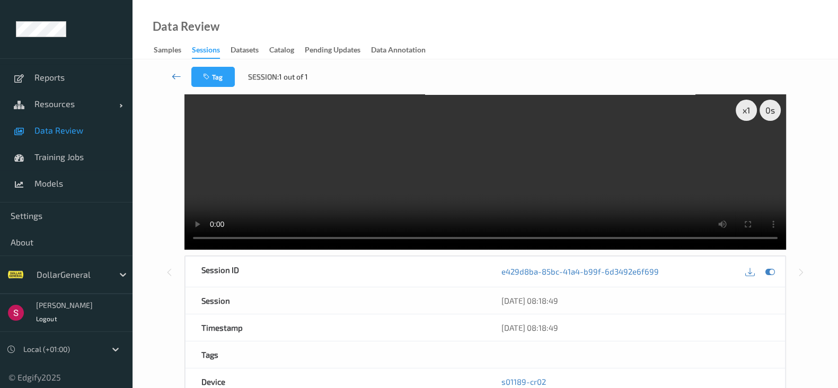
click at [177, 77] on icon at bounding box center [177, 76] width 10 height 11
